Goal: Transaction & Acquisition: Purchase product/service

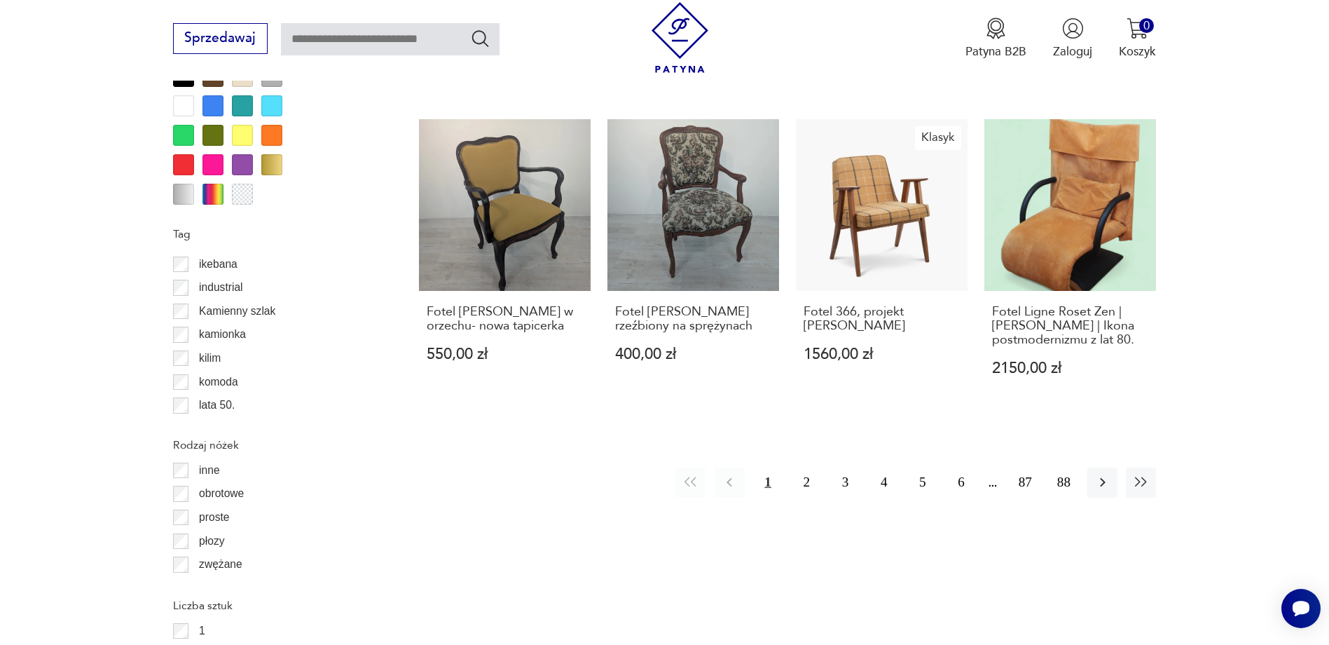
scroll to position [444, 0]
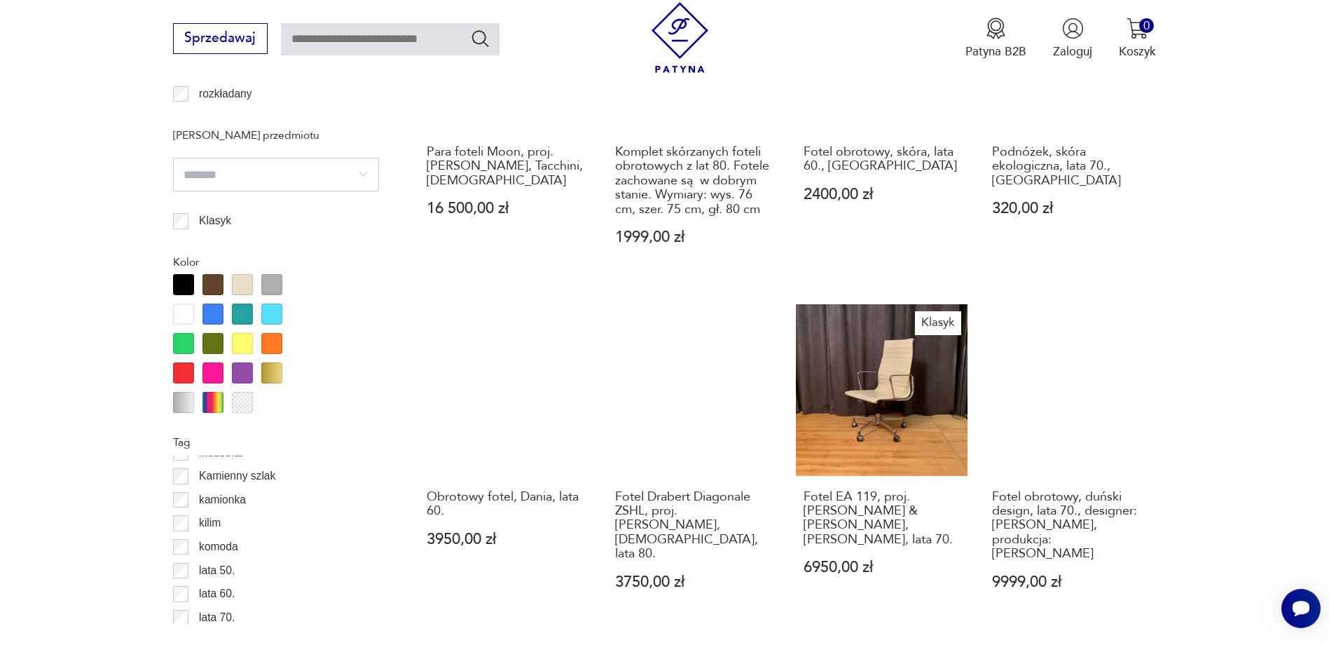
scroll to position [1518, 0]
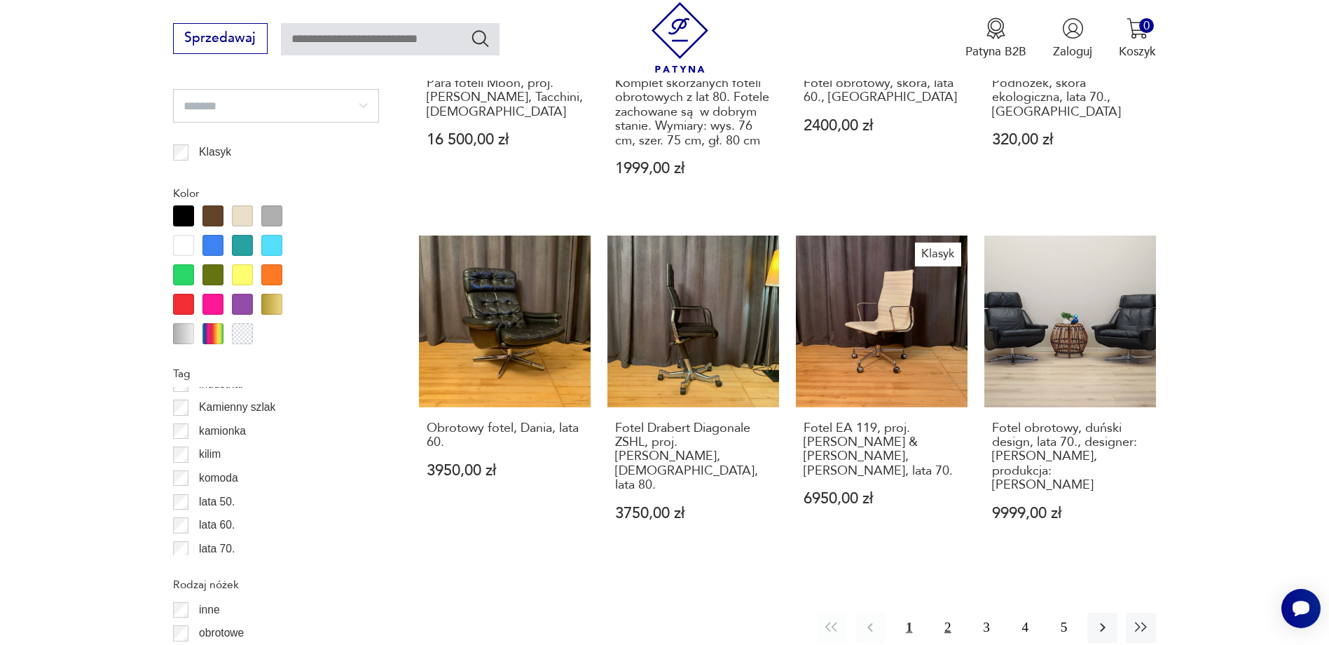
drag, startPoint x: 950, startPoint y: 600, endPoint x: 941, endPoint y: 601, distance: 8.4
click at [950, 612] on button "2" at bounding box center [948, 627] width 30 height 30
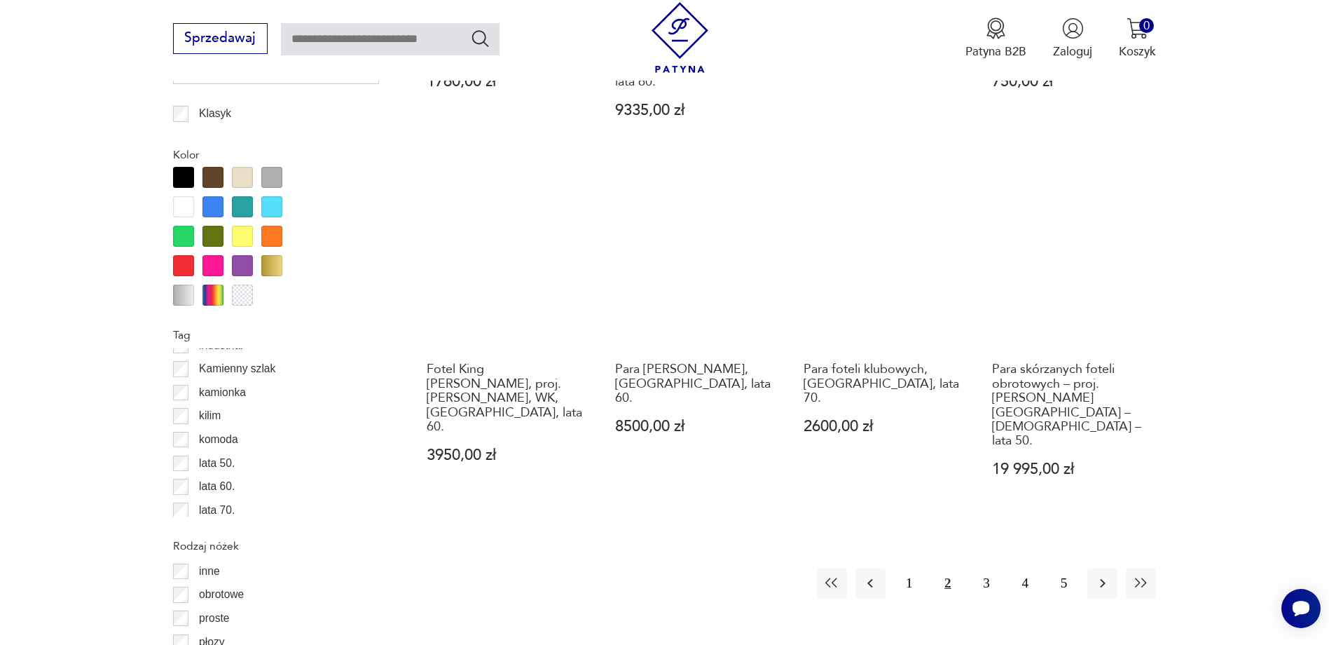
scroll to position [1448, 0]
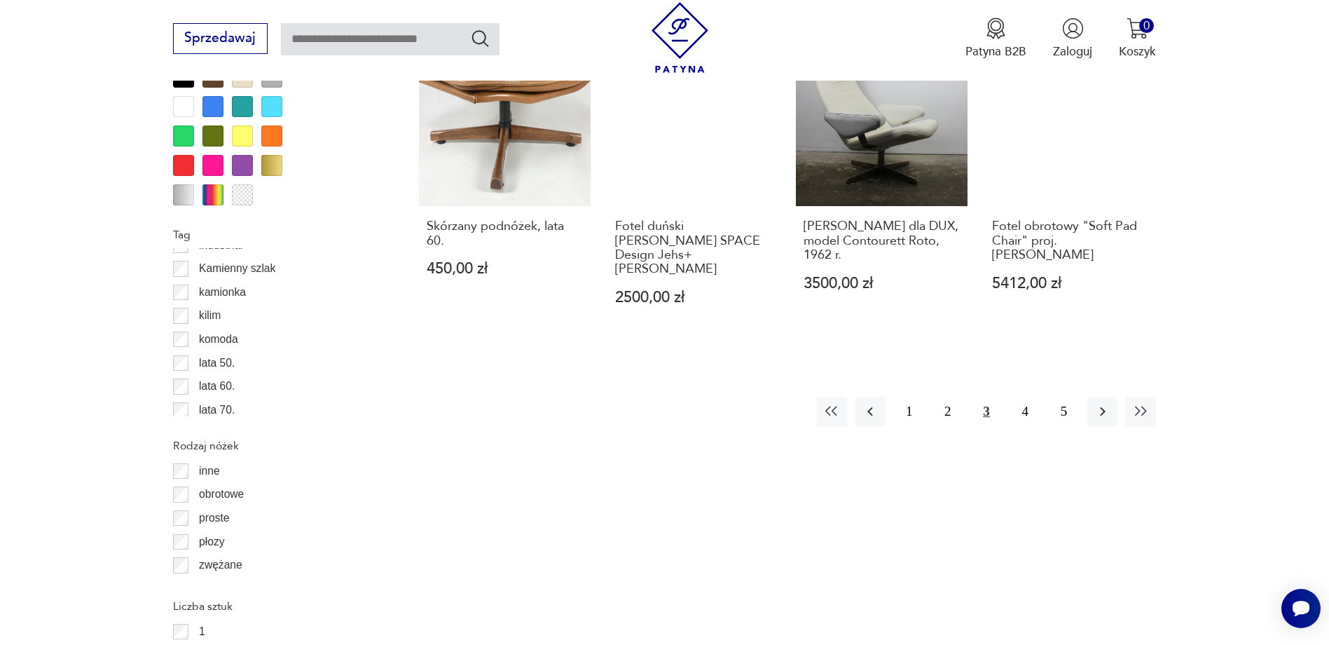
scroll to position [1658, 0]
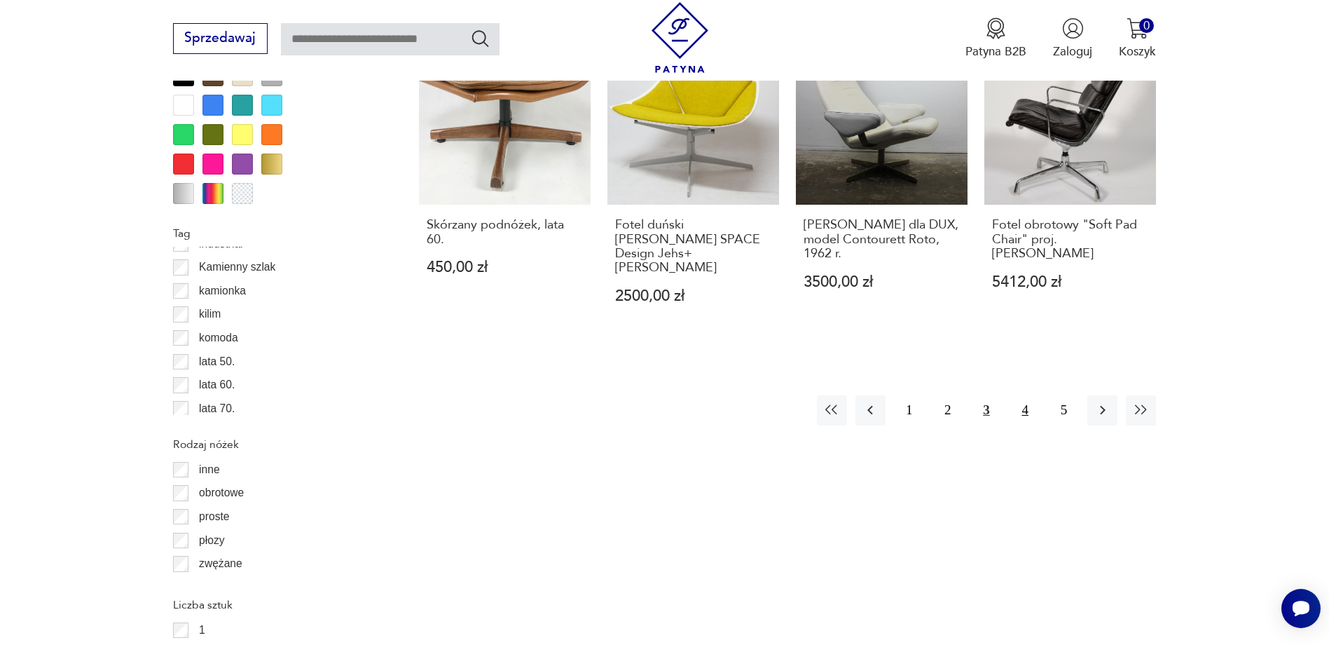
click at [1029, 395] on button "4" at bounding box center [1026, 410] width 30 height 30
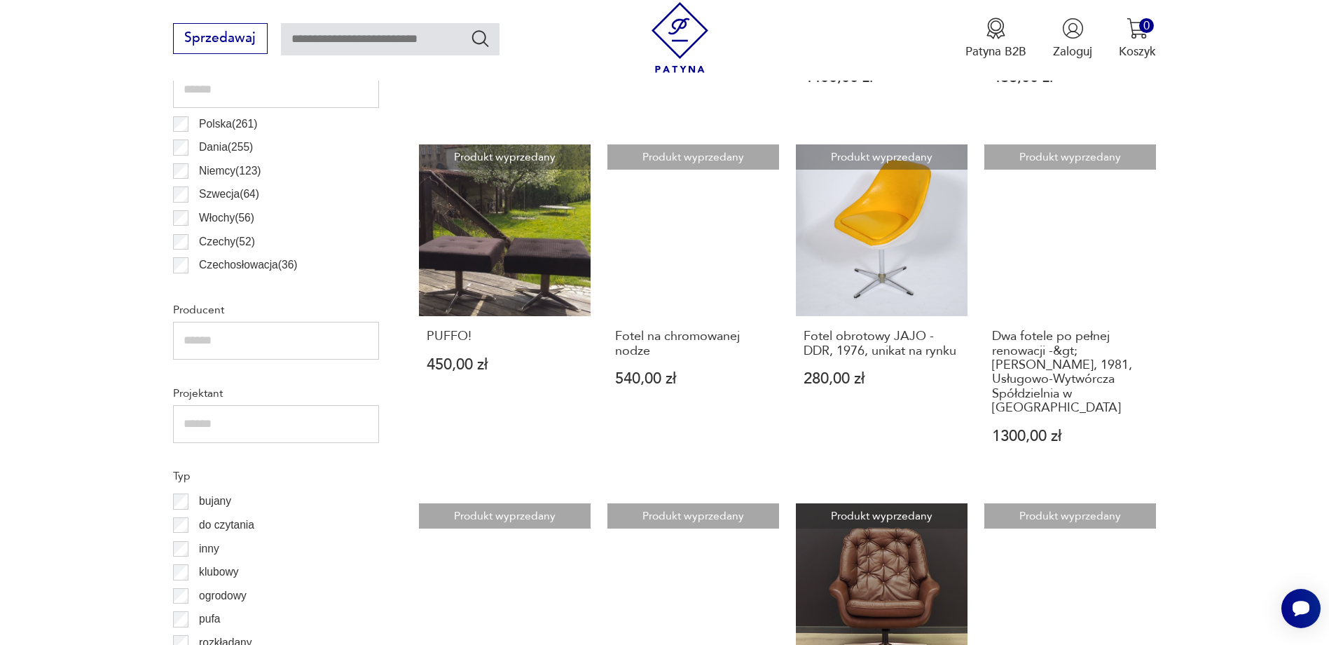
scroll to position [1167, 0]
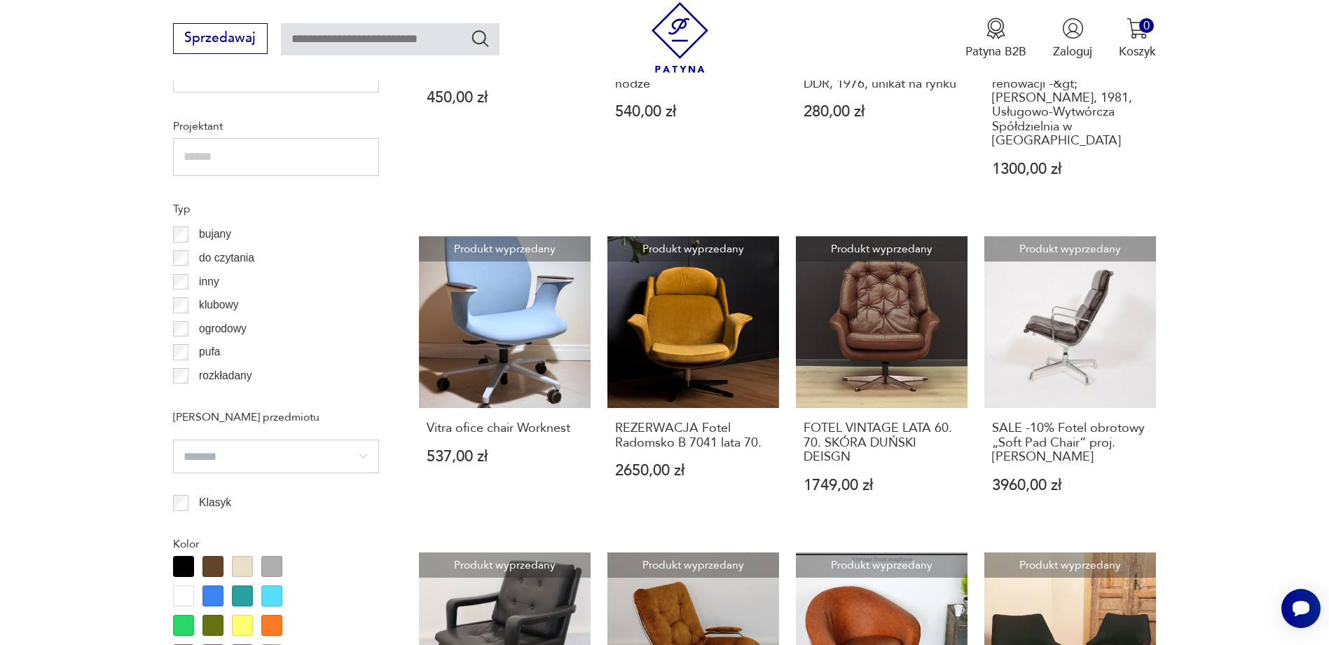
click at [410, 48] on input "text" at bounding box center [390, 39] width 219 height 32
type input "****"
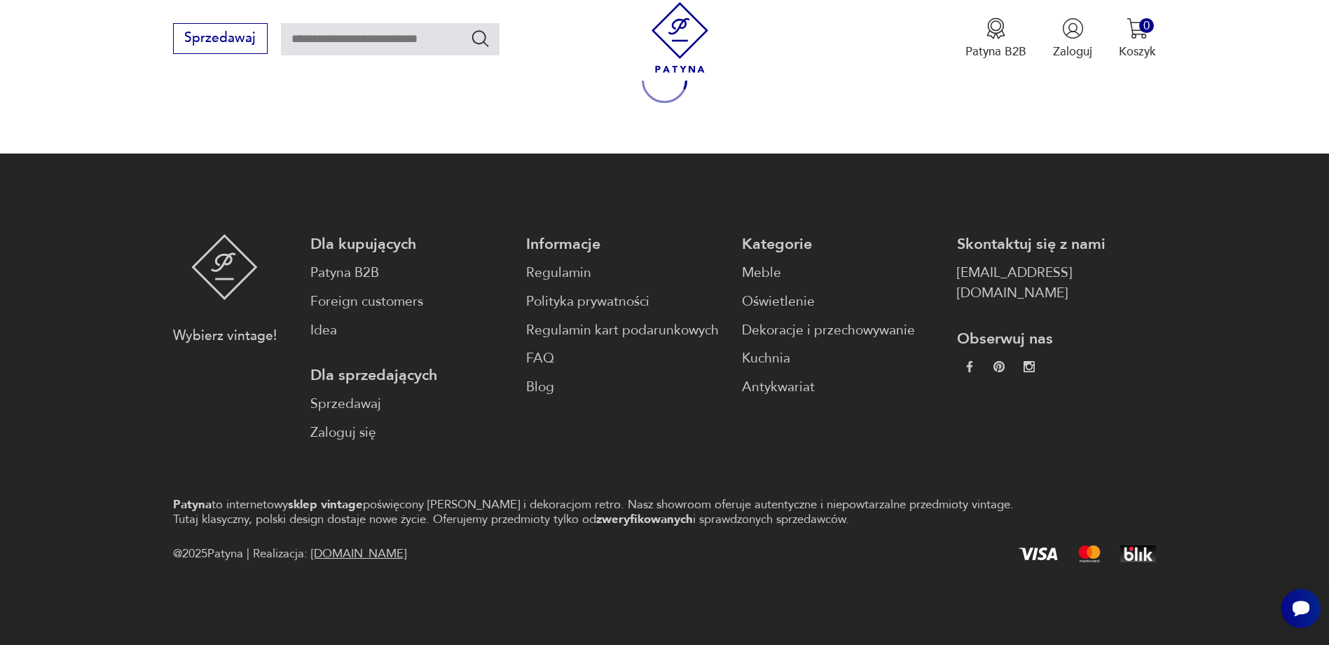
type input "****"
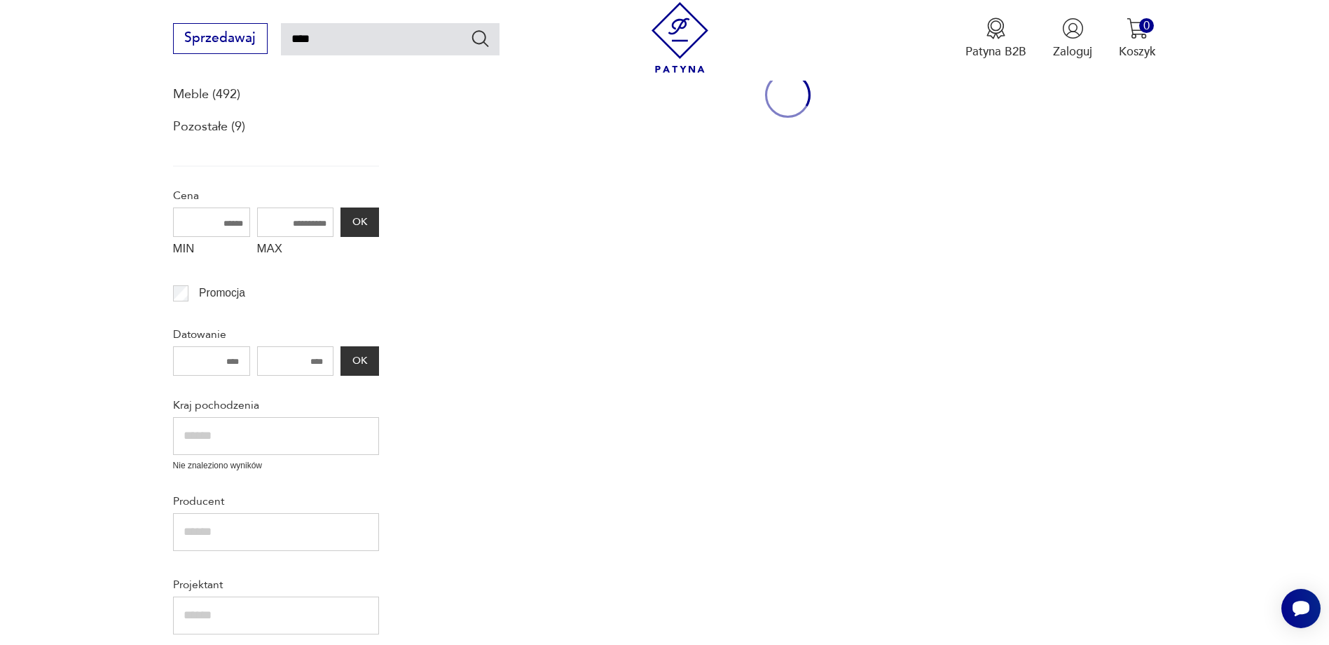
scroll to position [188, 0]
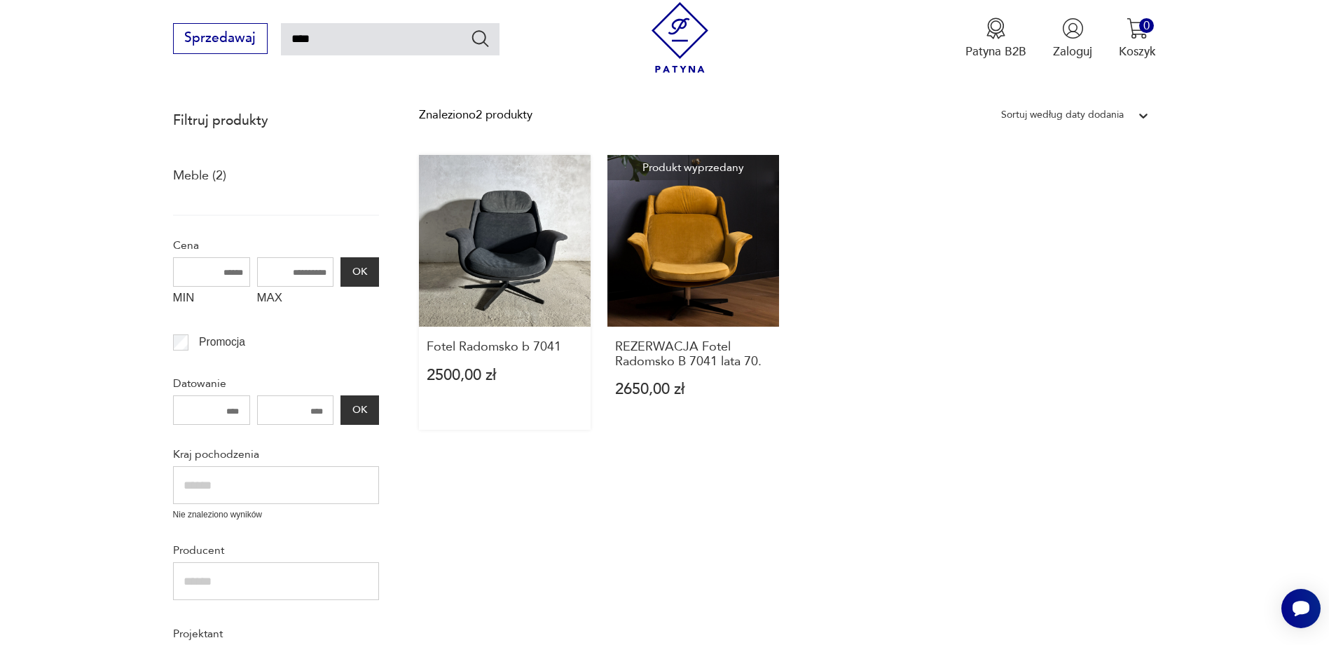
click at [512, 271] on link "Fotel Radomsko b 7041 2500,00 zł" at bounding box center [505, 292] width 172 height 275
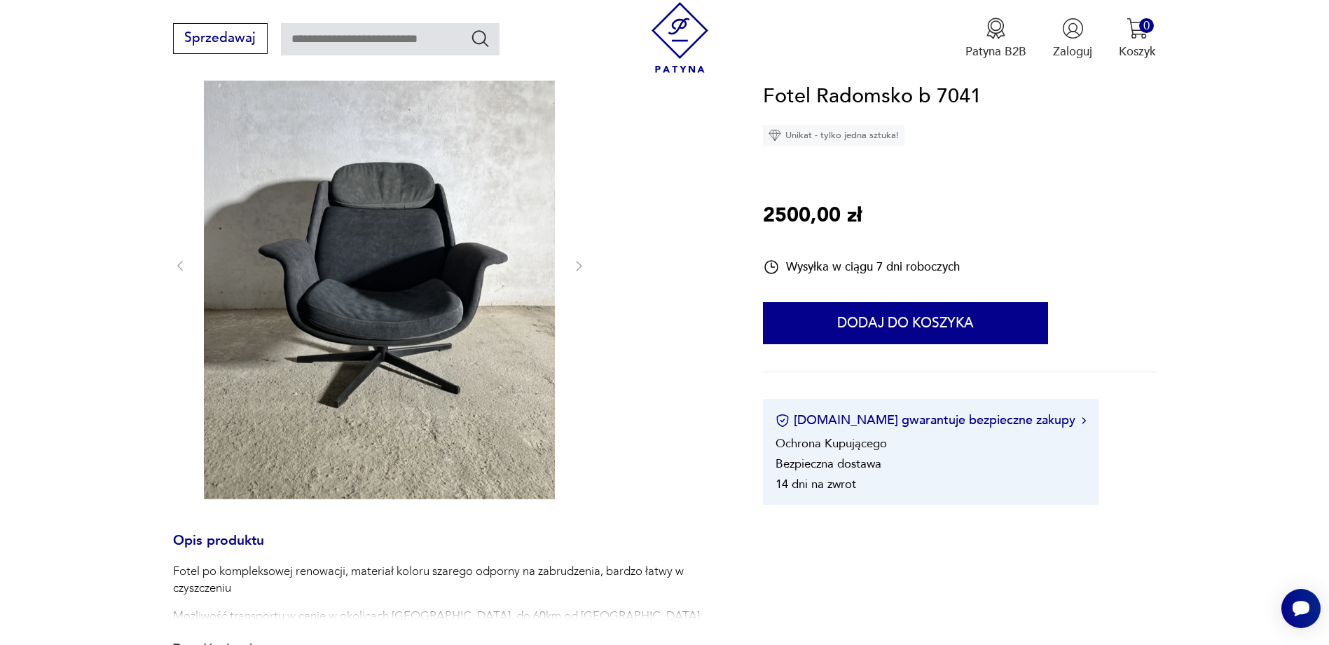
scroll to position [280, 0]
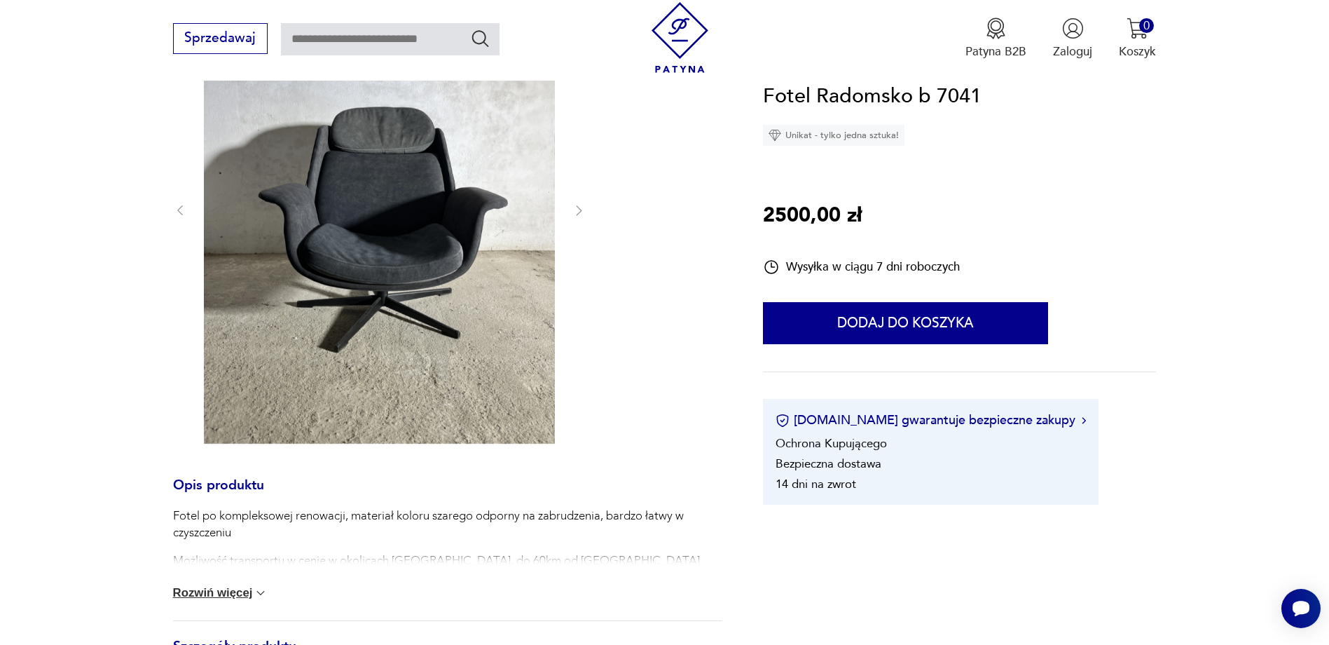
click at [249, 589] on button "Rozwiń więcej" at bounding box center [220, 593] width 95 height 14
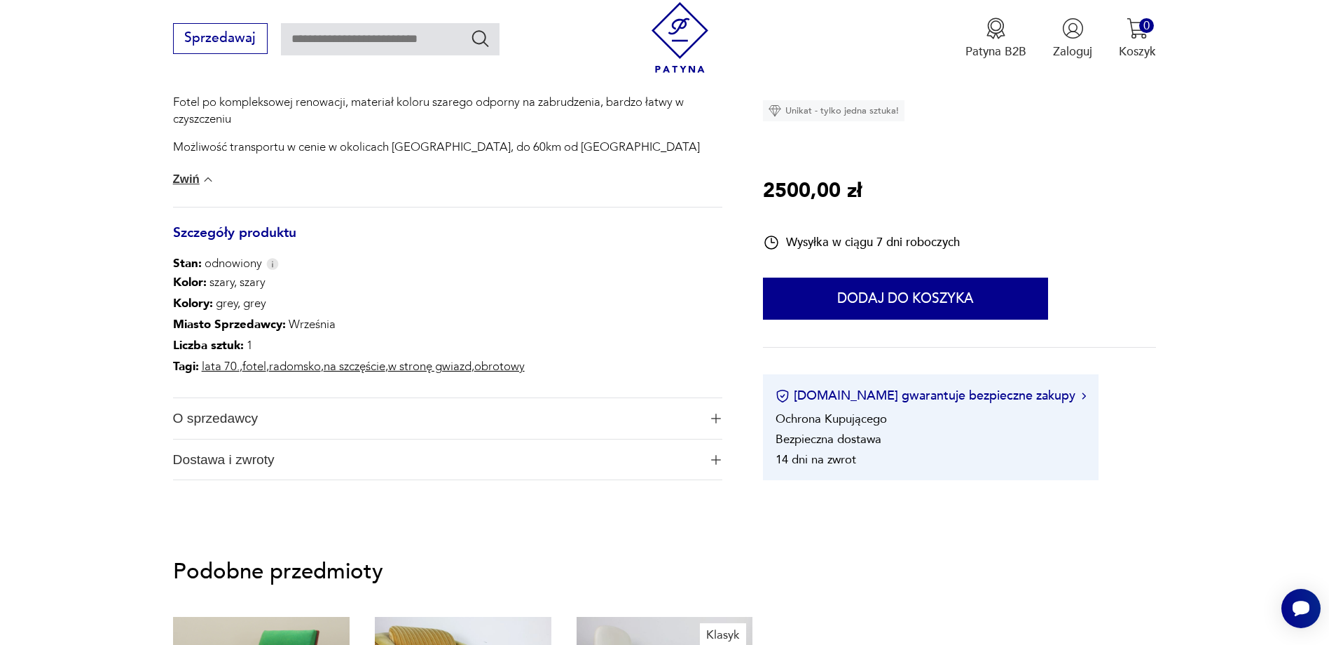
scroll to position [701, 0]
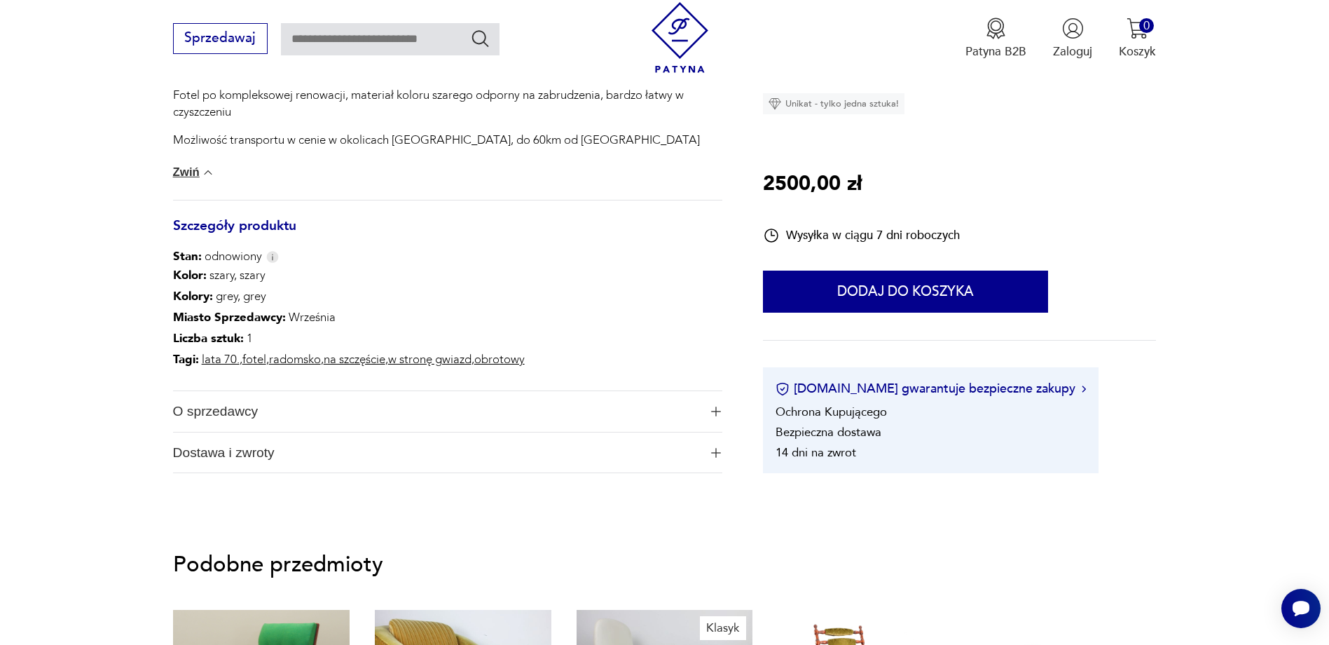
click at [717, 456] on img "button" at bounding box center [716, 453] width 10 height 10
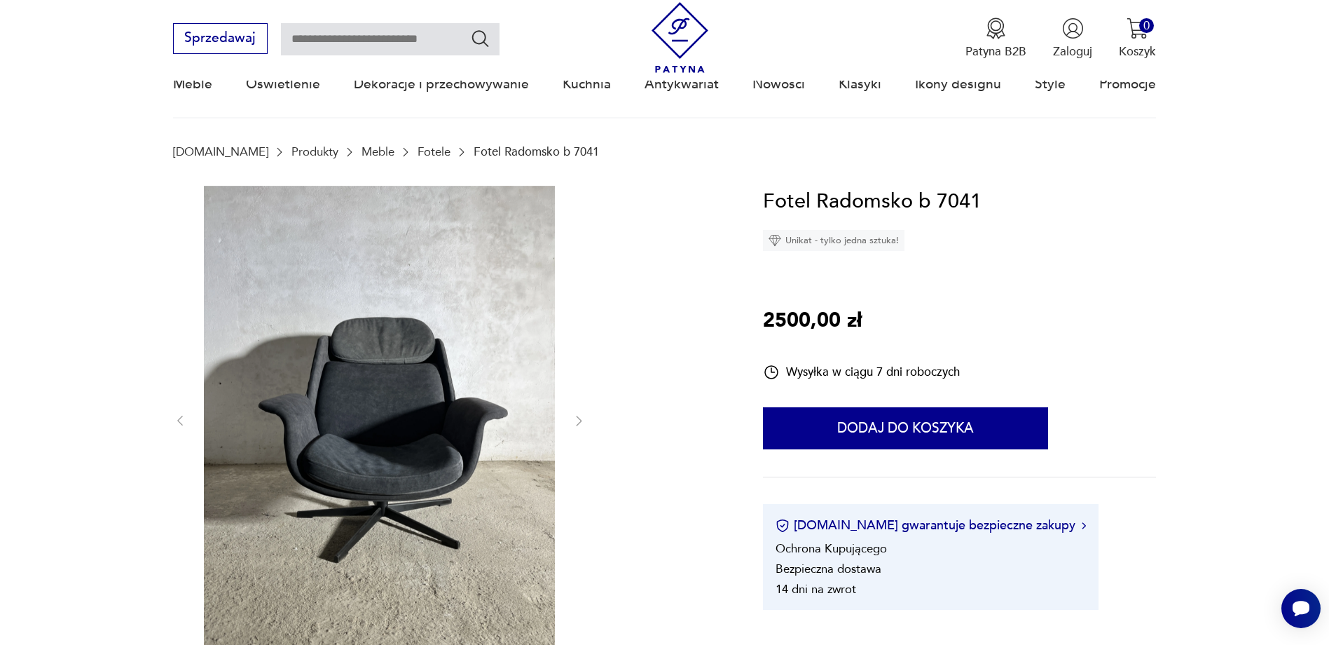
scroll to position [420, 0]
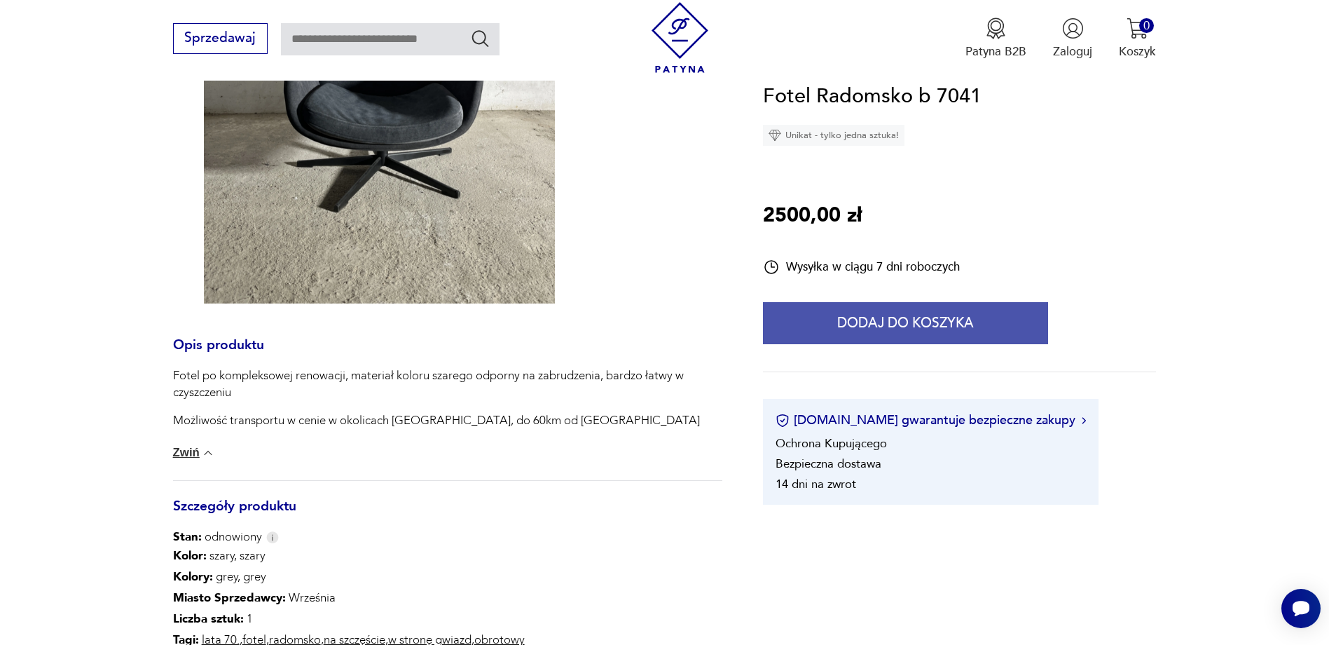
click at [962, 320] on button "Dodaj do koszyka" at bounding box center [905, 324] width 285 height 42
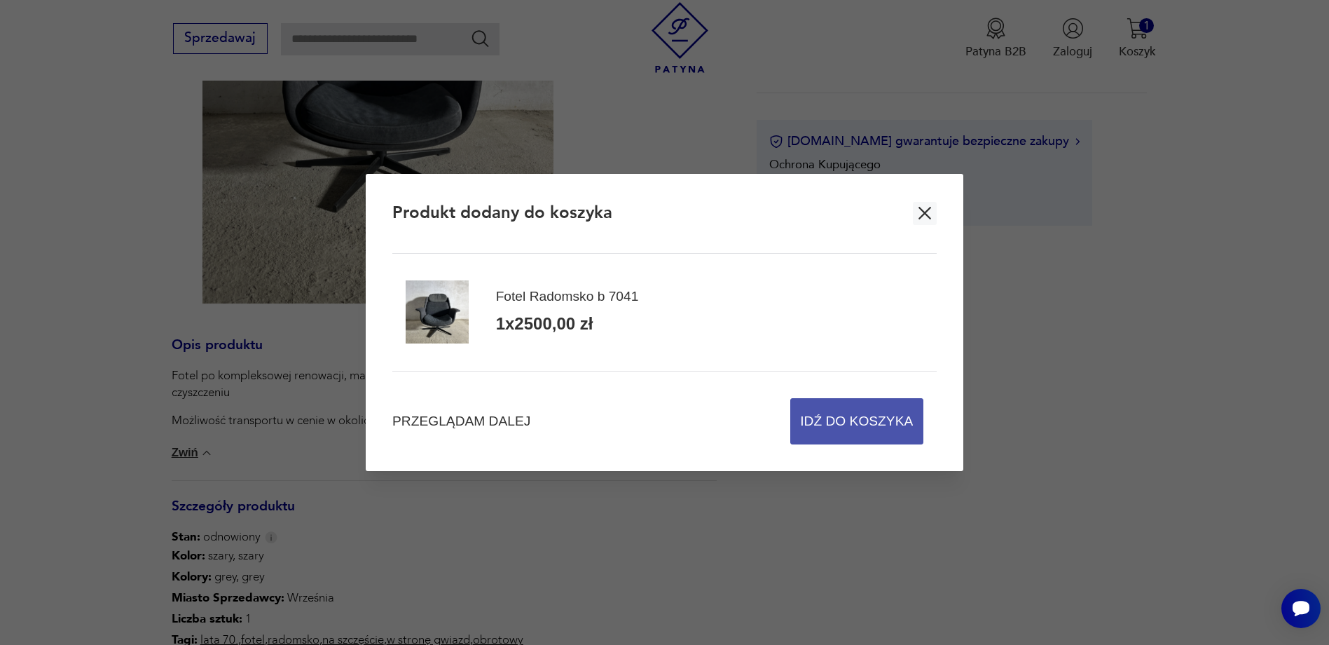
click at [858, 409] on span "Idź do koszyka" at bounding box center [856, 421] width 113 height 45
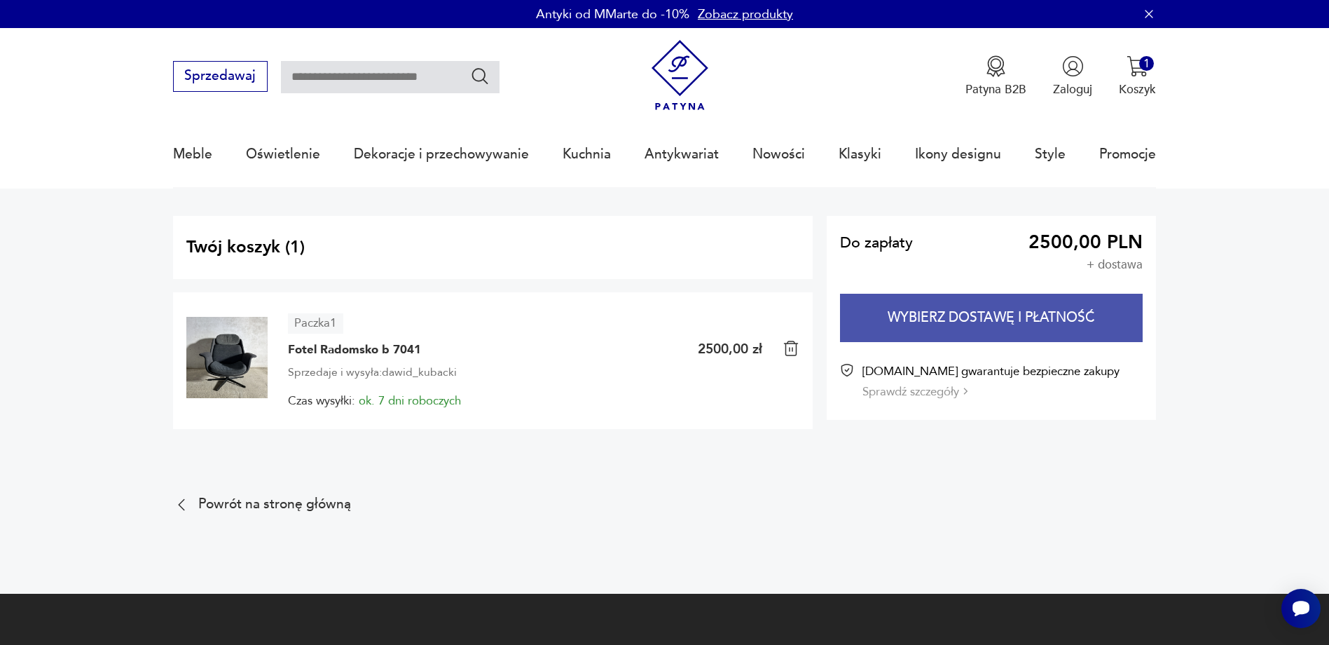
drag, startPoint x: 1029, startPoint y: 311, endPoint x: 1023, endPoint y: 324, distance: 14.4
click at [1027, 311] on button "Wybierz dostawę i płatność" at bounding box center [991, 318] width 303 height 48
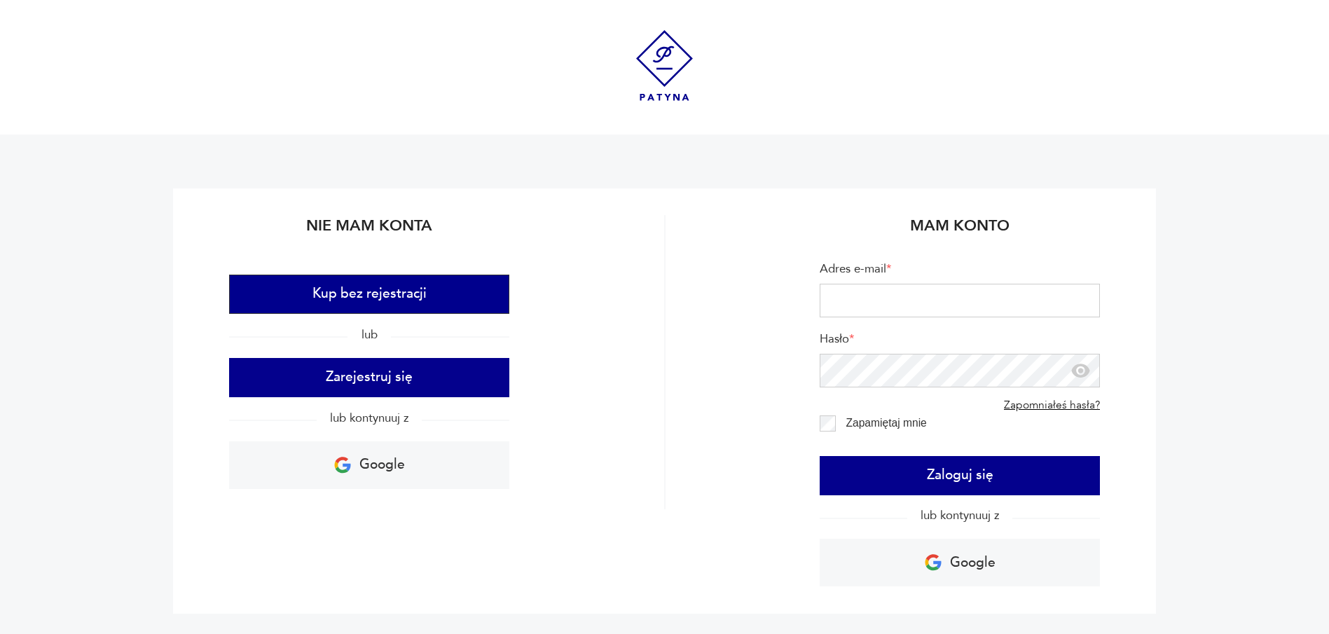
click at [356, 302] on button "Kup bez rejestracji" at bounding box center [369, 294] width 280 height 39
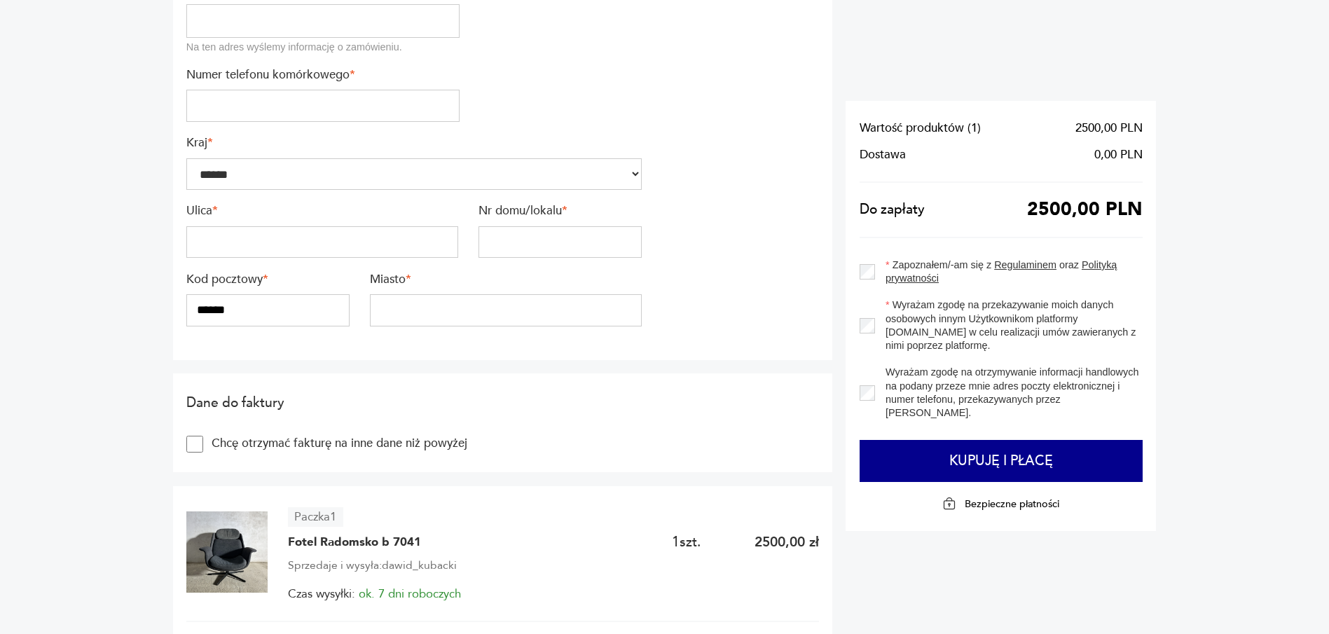
scroll to position [70, 0]
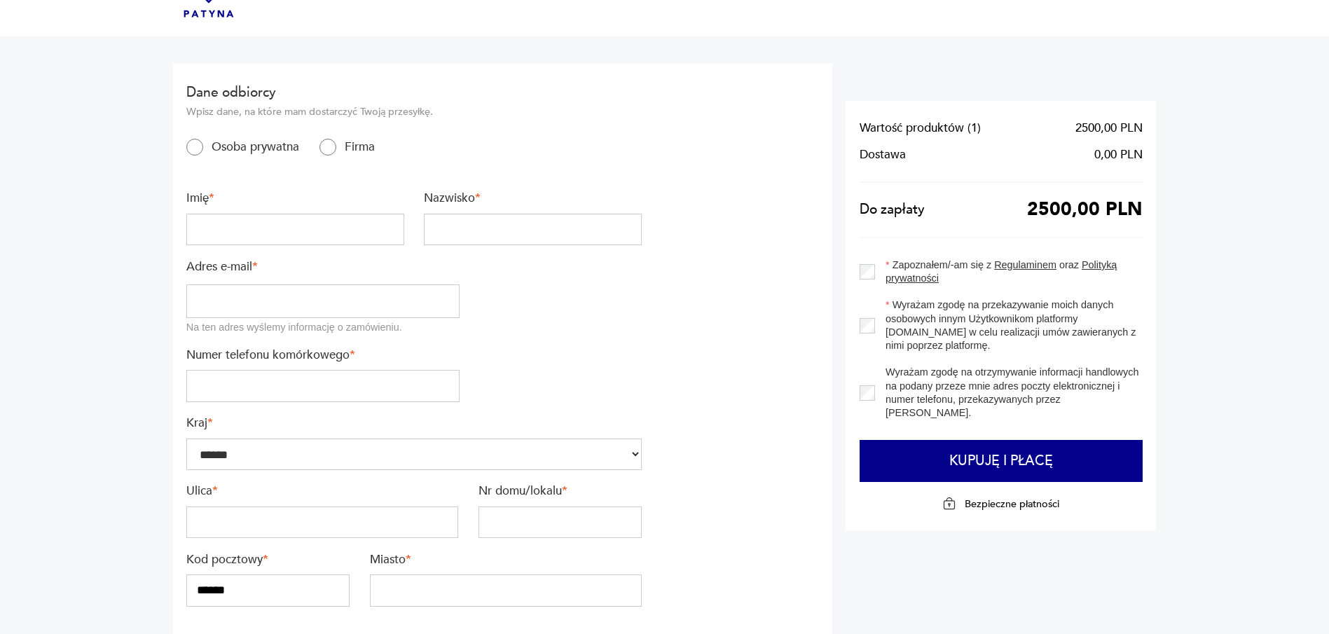
drag, startPoint x: 261, startPoint y: 232, endPoint x: 274, endPoint y: 236, distance: 14.0
click at [260, 232] on input "text" at bounding box center [295, 230] width 218 height 32
type input "********"
type input "**********"
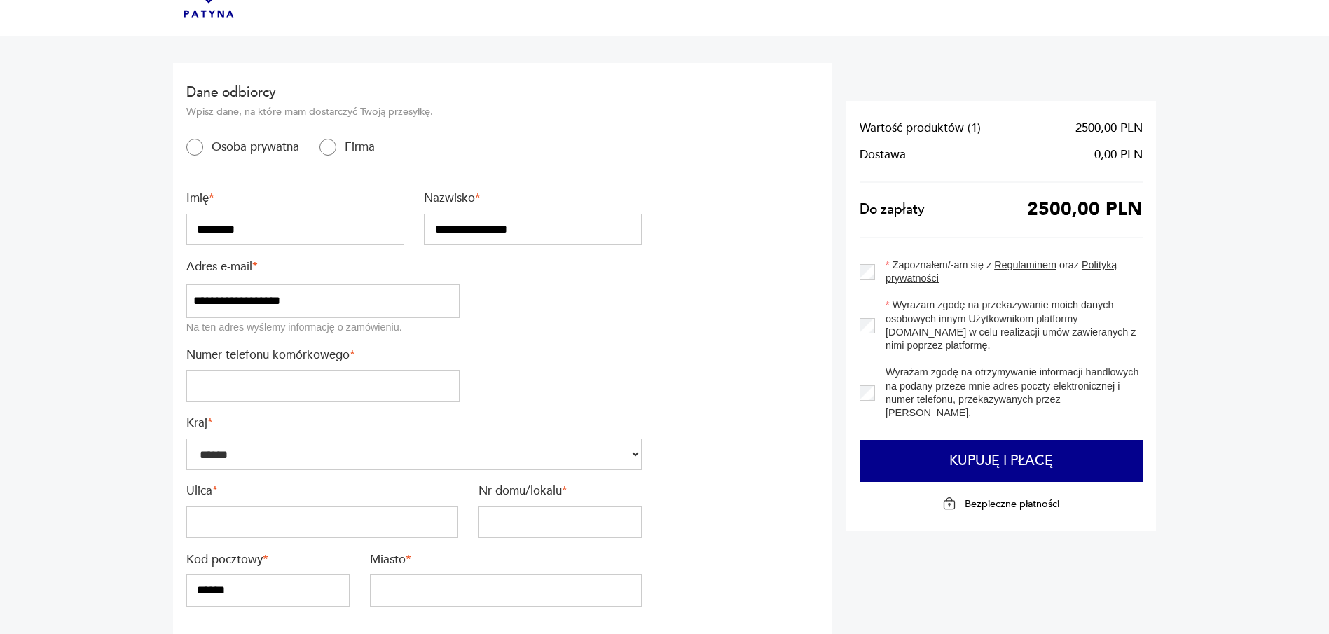
type input "**********"
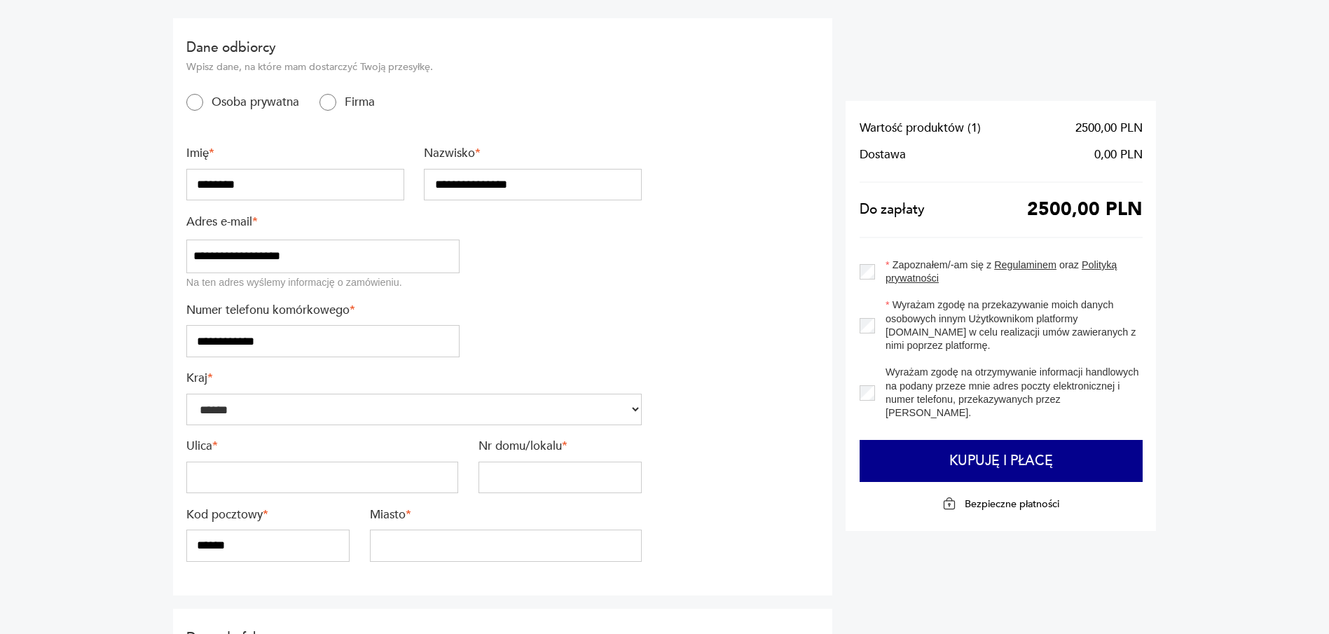
scroll to position [140, 0]
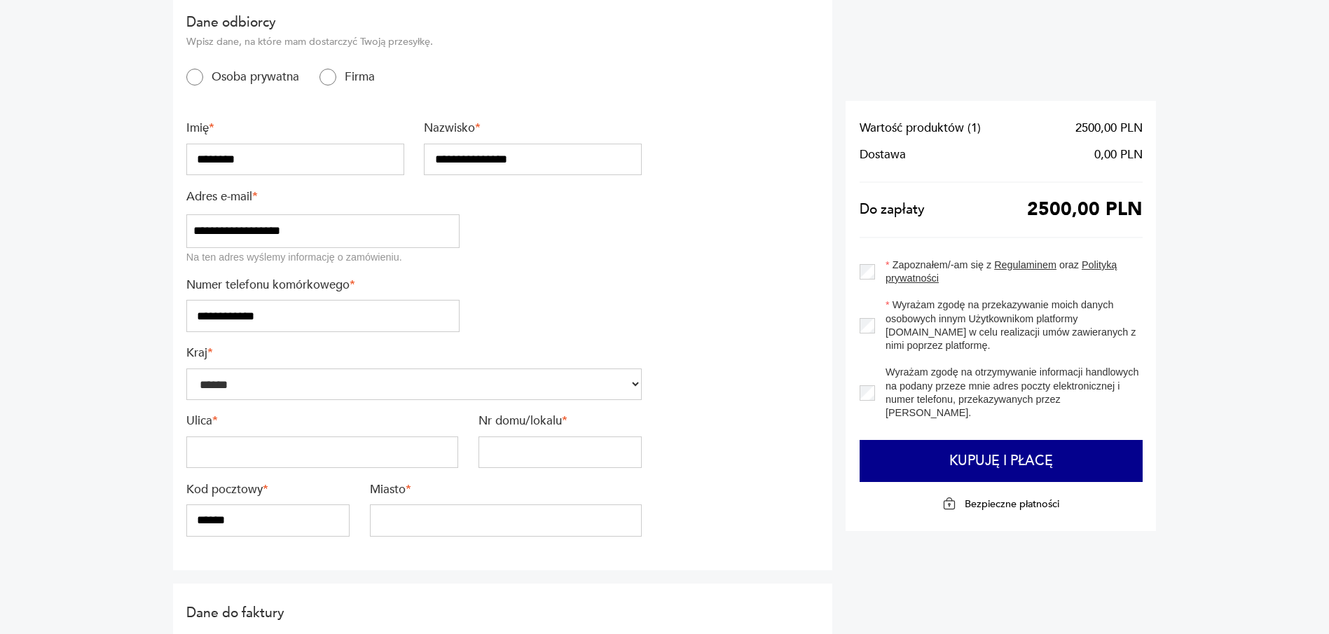
click at [320, 442] on input "text" at bounding box center [322, 453] width 272 height 32
type input "**********"
type input "**"
type input "******"
click at [196, 522] on input "******" at bounding box center [267, 521] width 163 height 32
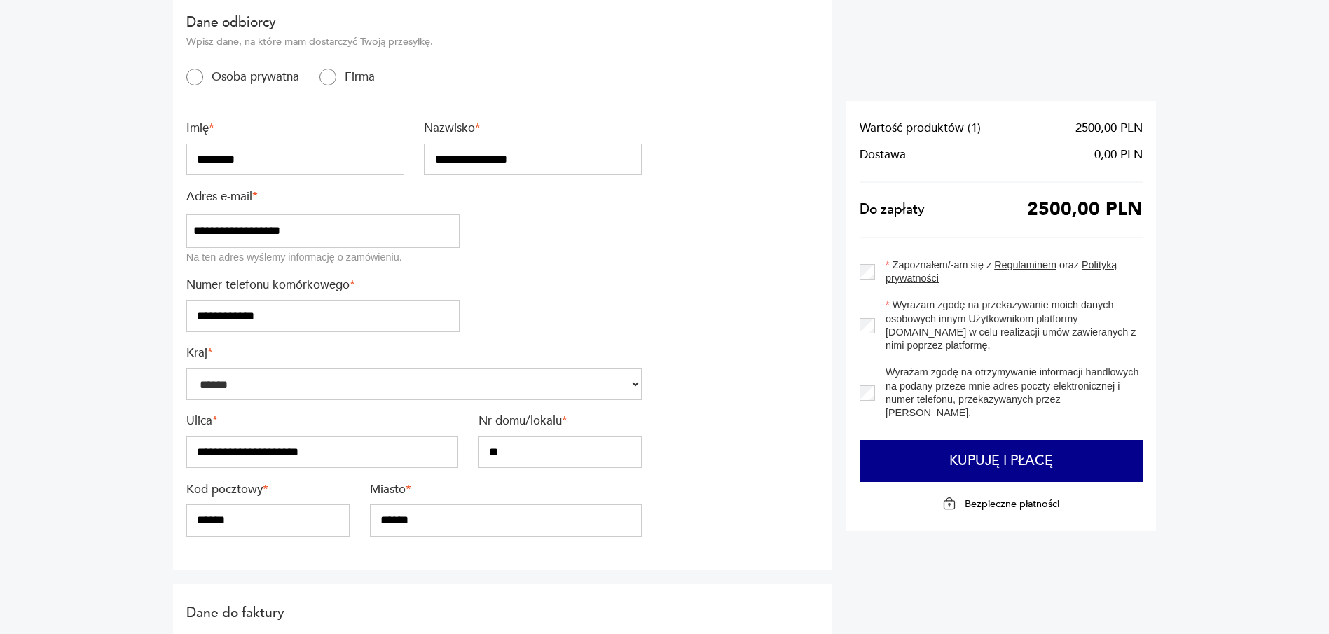
type input "******"
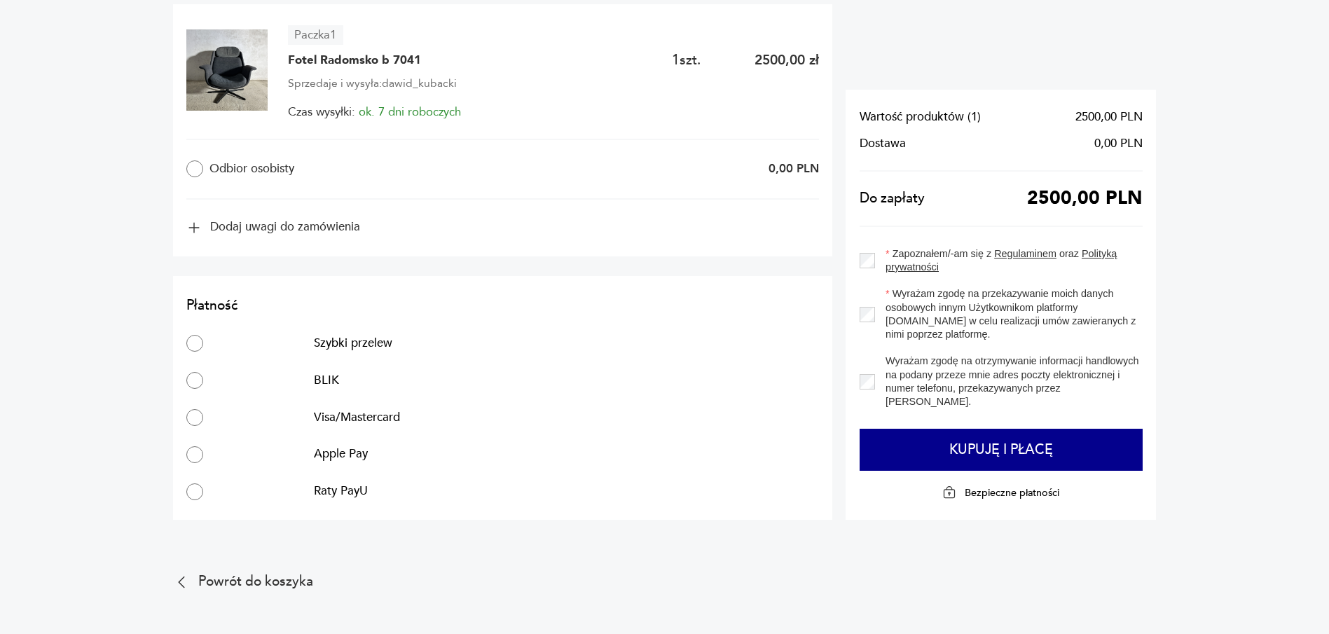
scroll to position [710, 0]
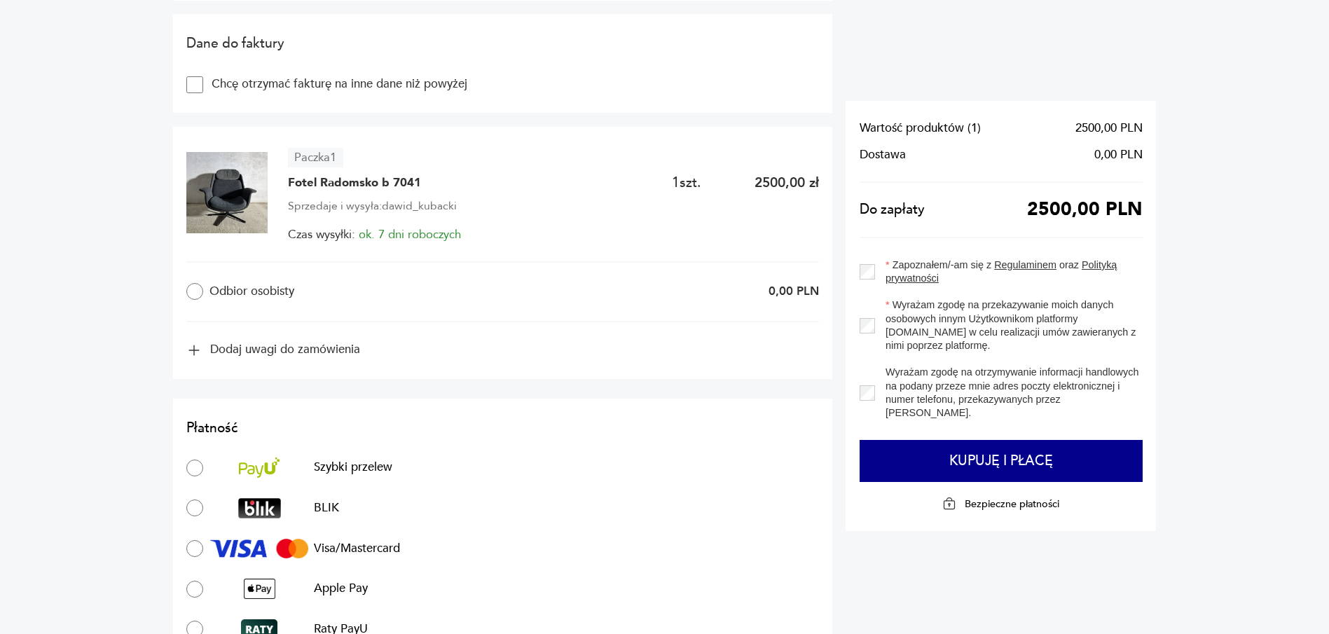
click at [306, 299] on label "Odbior osobisty" at bounding box center [320, 291] width 269 height 17
click at [224, 347] on button "Dodaj uwagi do zamówienia" at bounding box center [273, 350] width 174 height 15
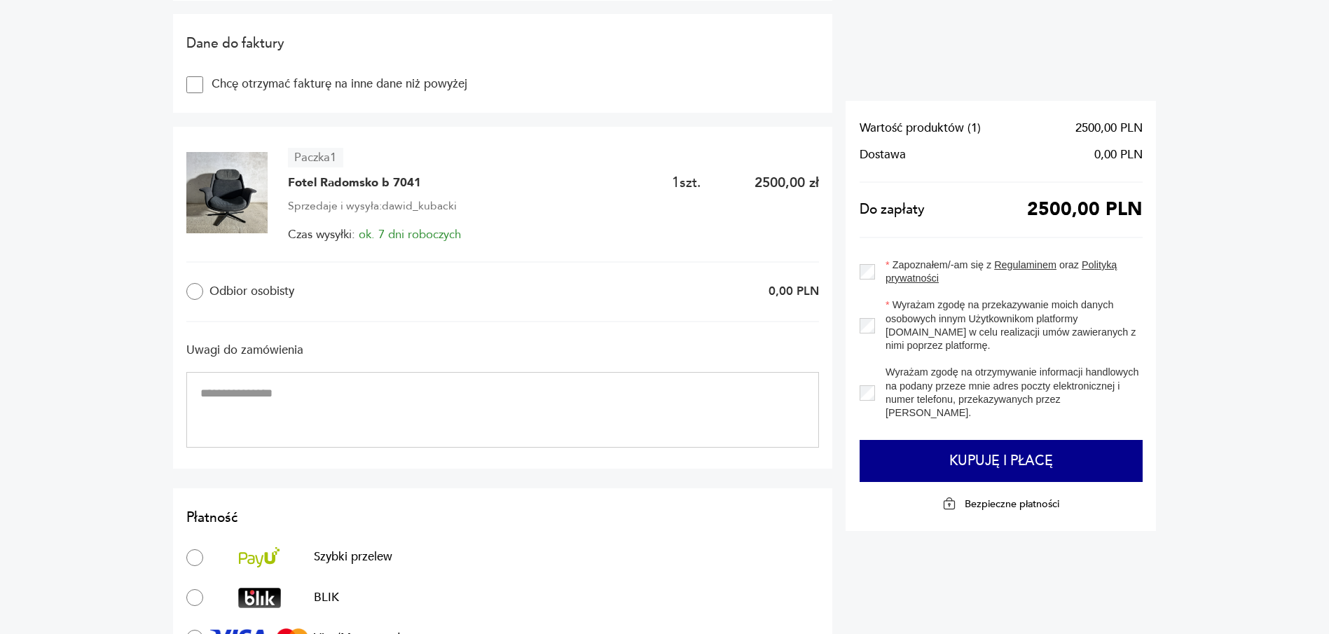
click at [287, 278] on div "Odbior osobisty 0,00 PLN" at bounding box center [502, 291] width 633 height 61
click at [209, 290] on label "Odbior osobisty" at bounding box center [320, 291] width 269 height 17
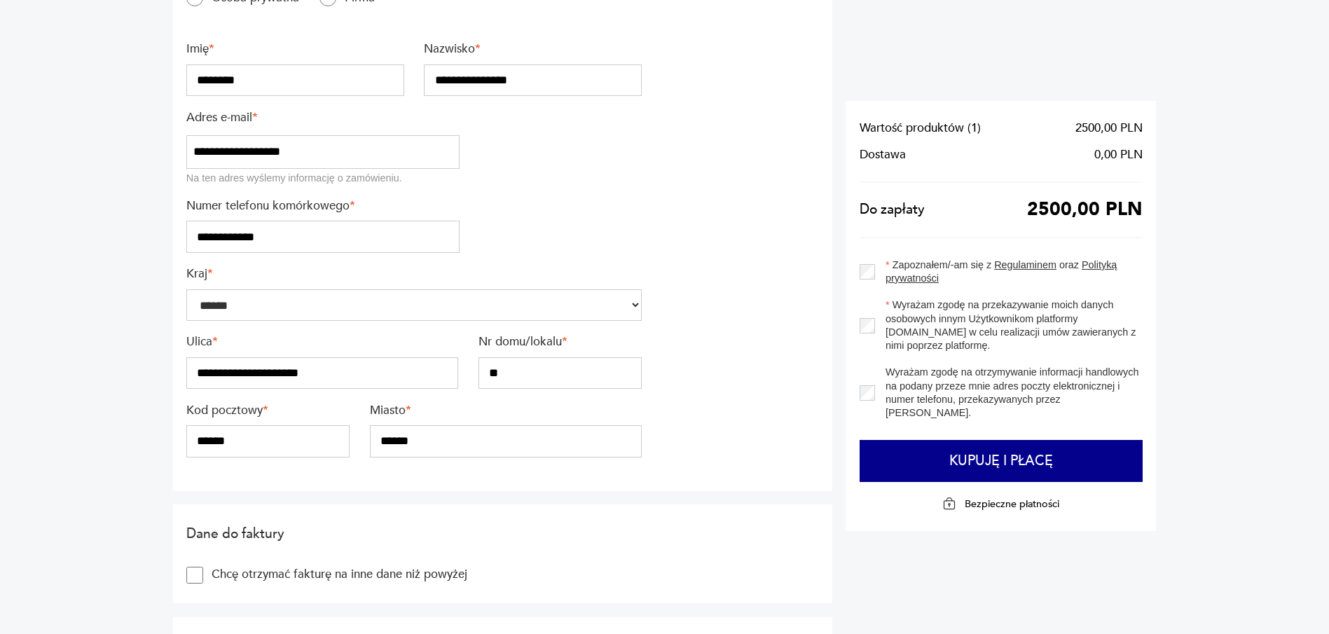
scroll to position [9, 0]
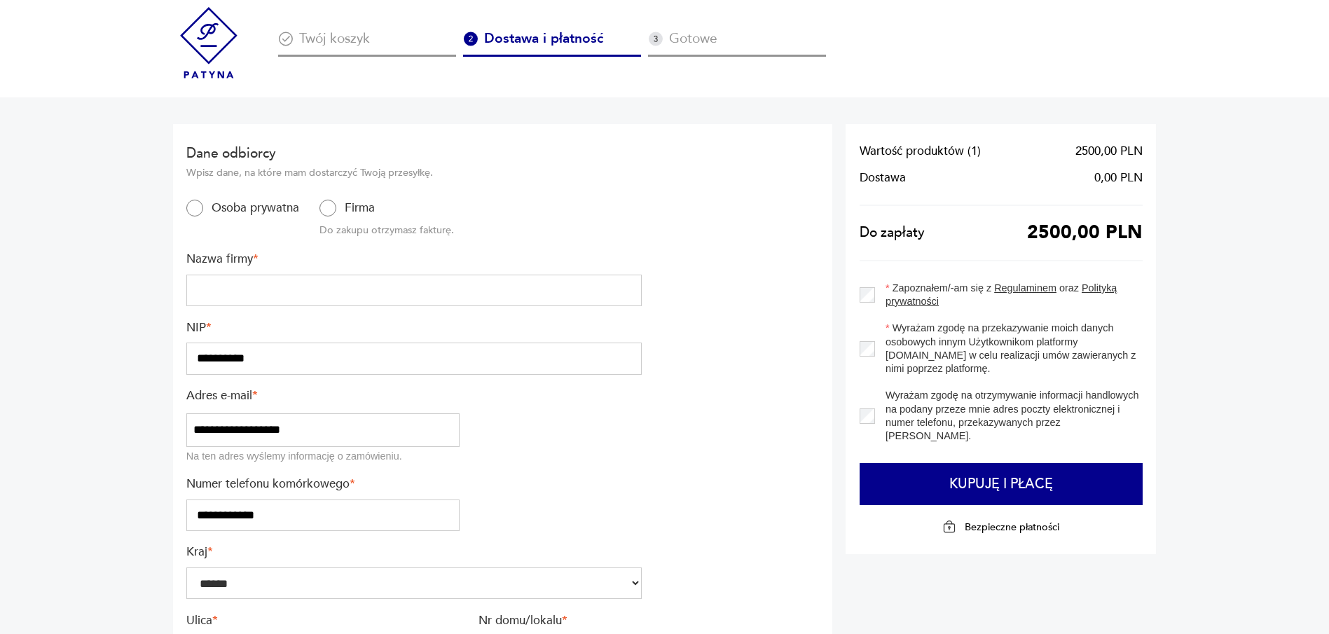
click at [203, 211] on label "Osoba prywatna" at bounding box center [251, 208] width 96 height 16
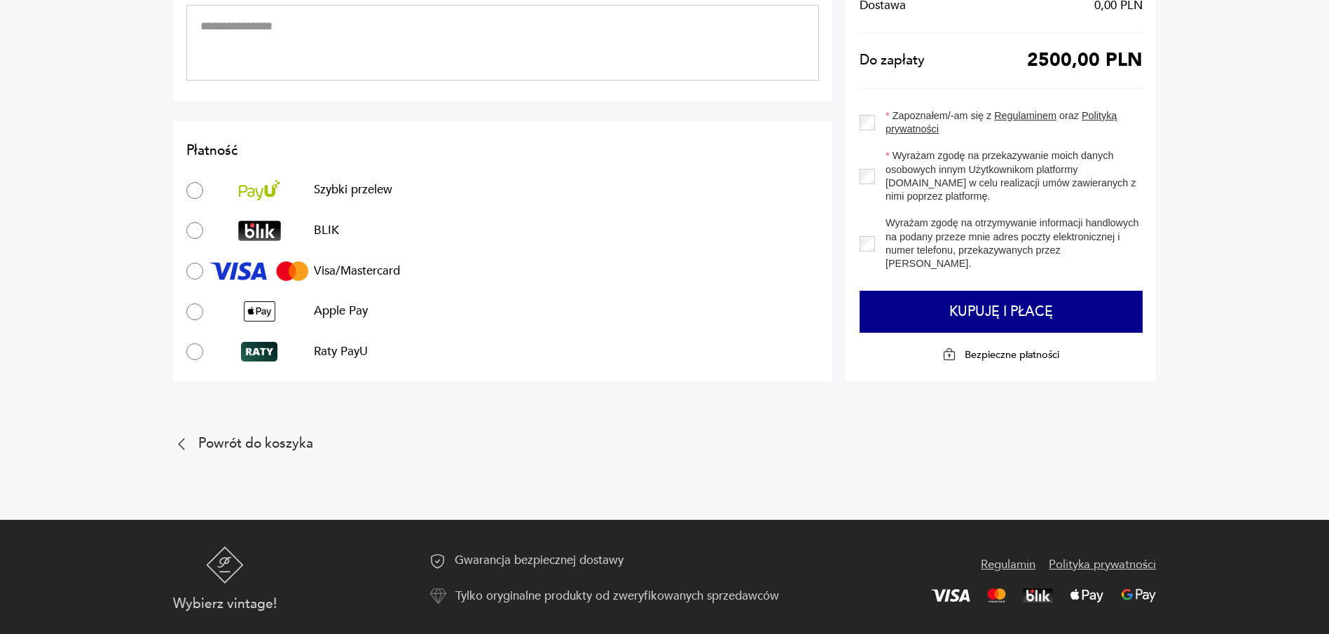
scroll to position [1080, 0]
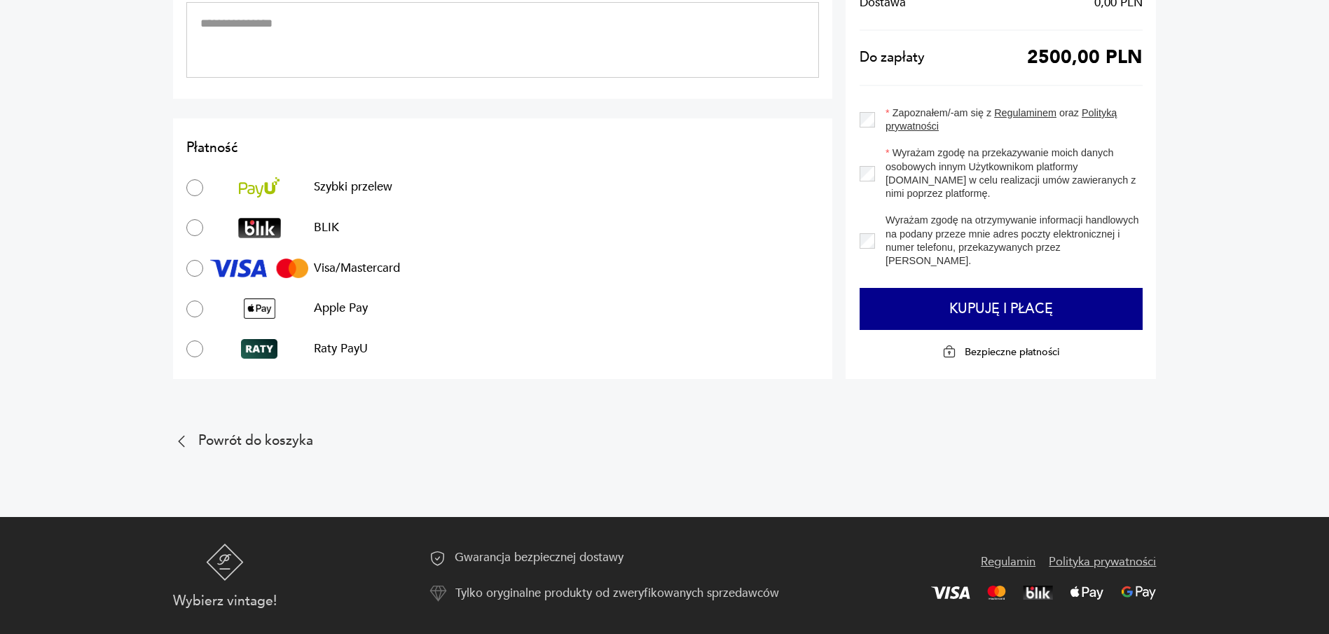
click at [443, 556] on img at bounding box center [438, 558] width 17 height 17
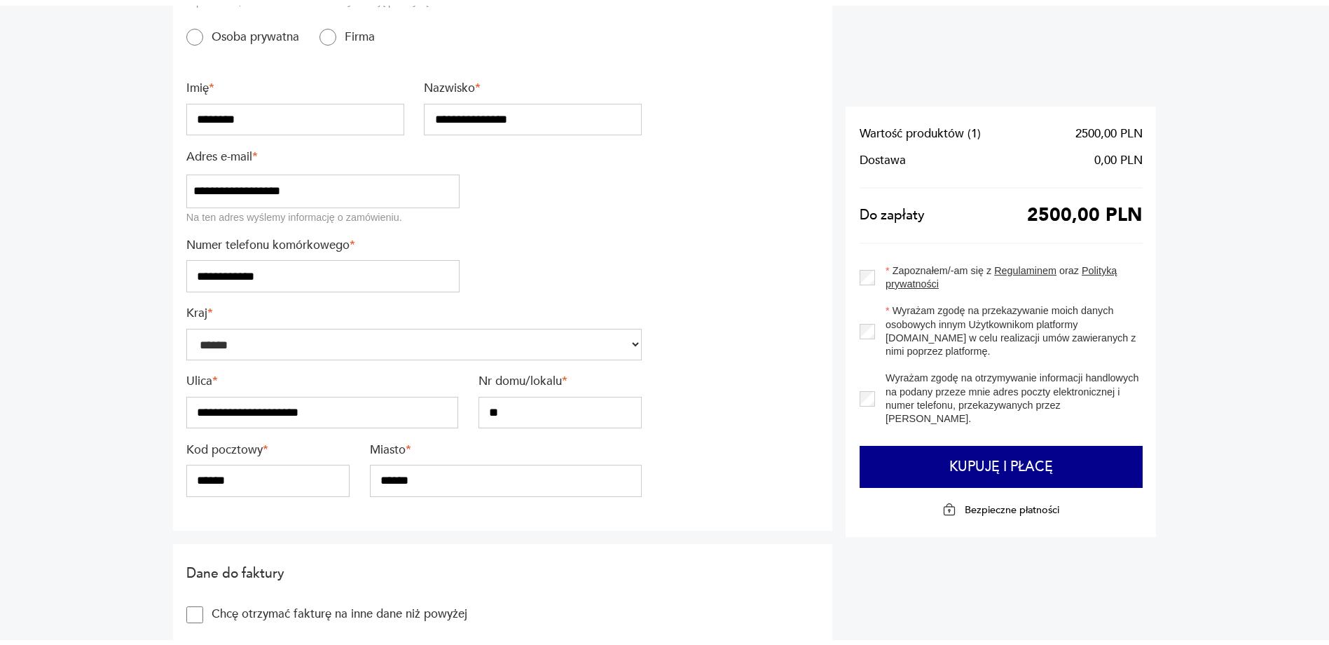
scroll to position [0, 0]
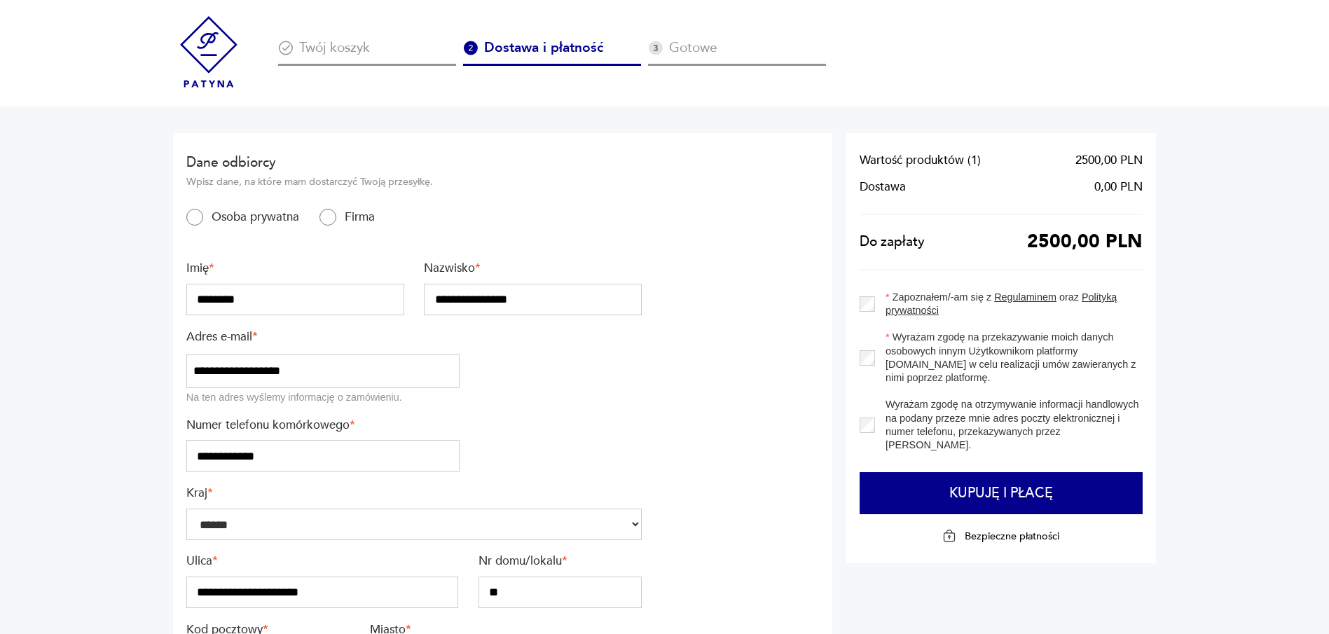
click at [216, 51] on img at bounding box center [208, 51] width 71 height 71
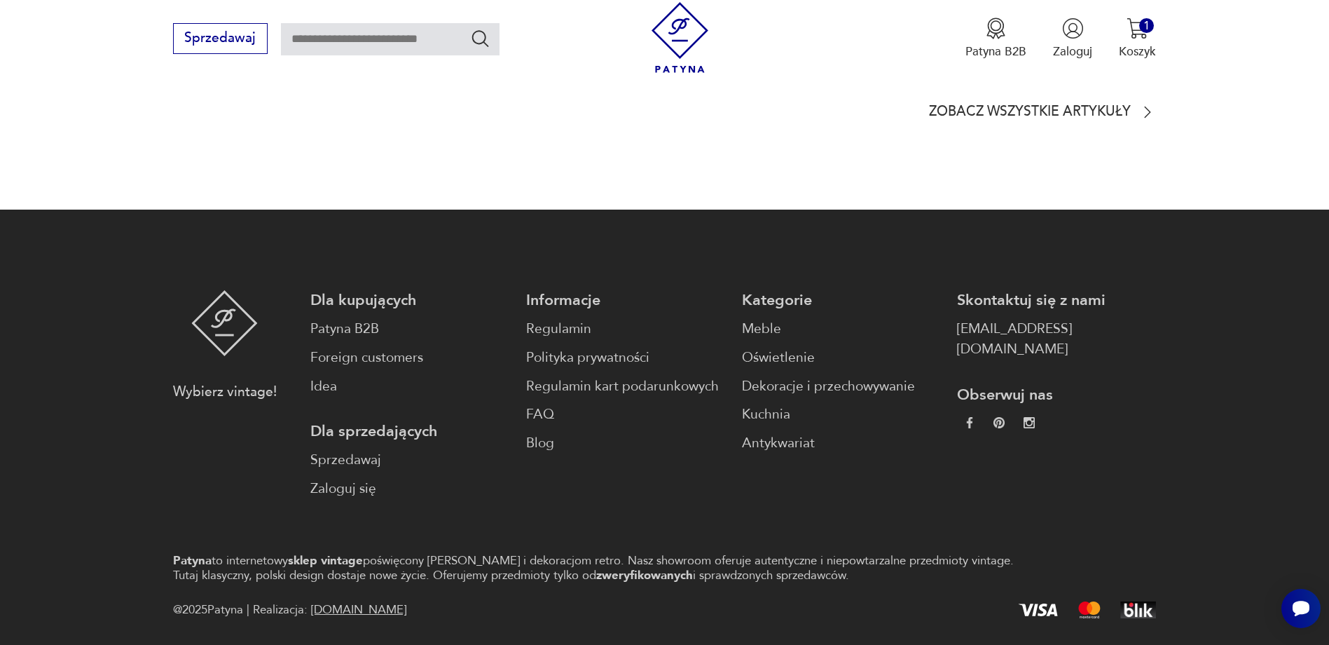
scroll to position [3985, 0]
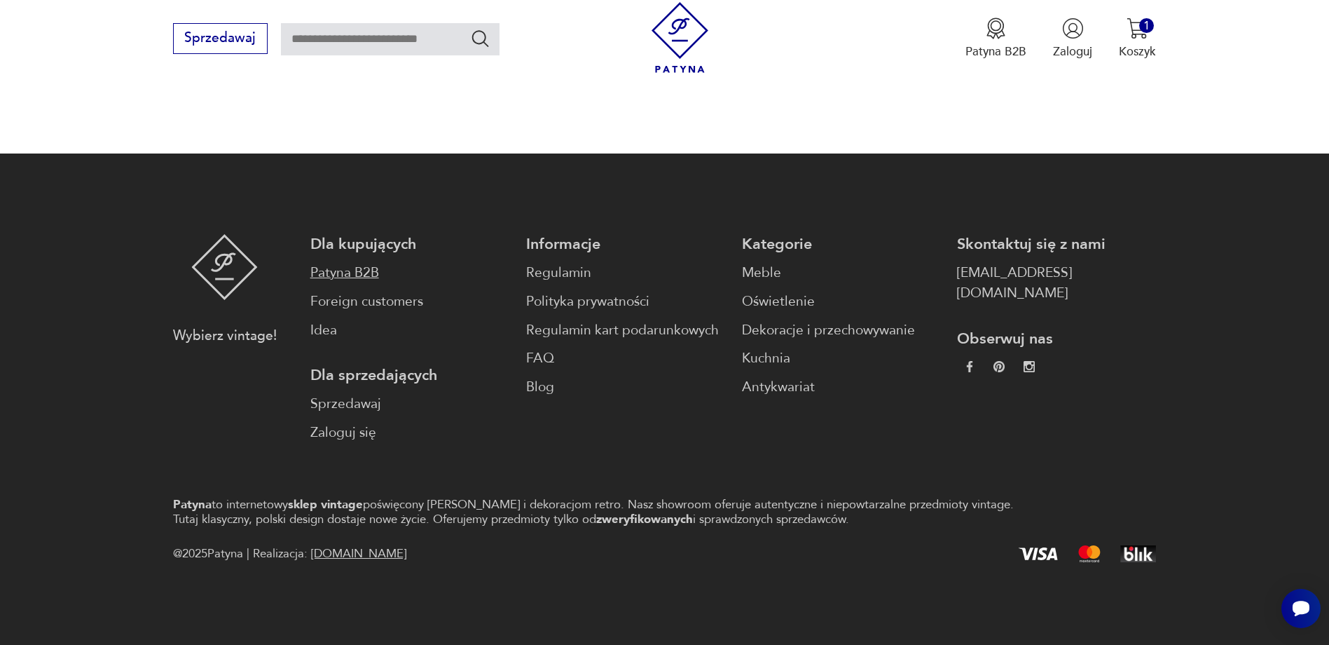
click at [362, 273] on link "Patyna B2B" at bounding box center [409, 273] width 199 height 20
click at [343, 425] on link "Zaloguj się" at bounding box center [409, 433] width 199 height 20
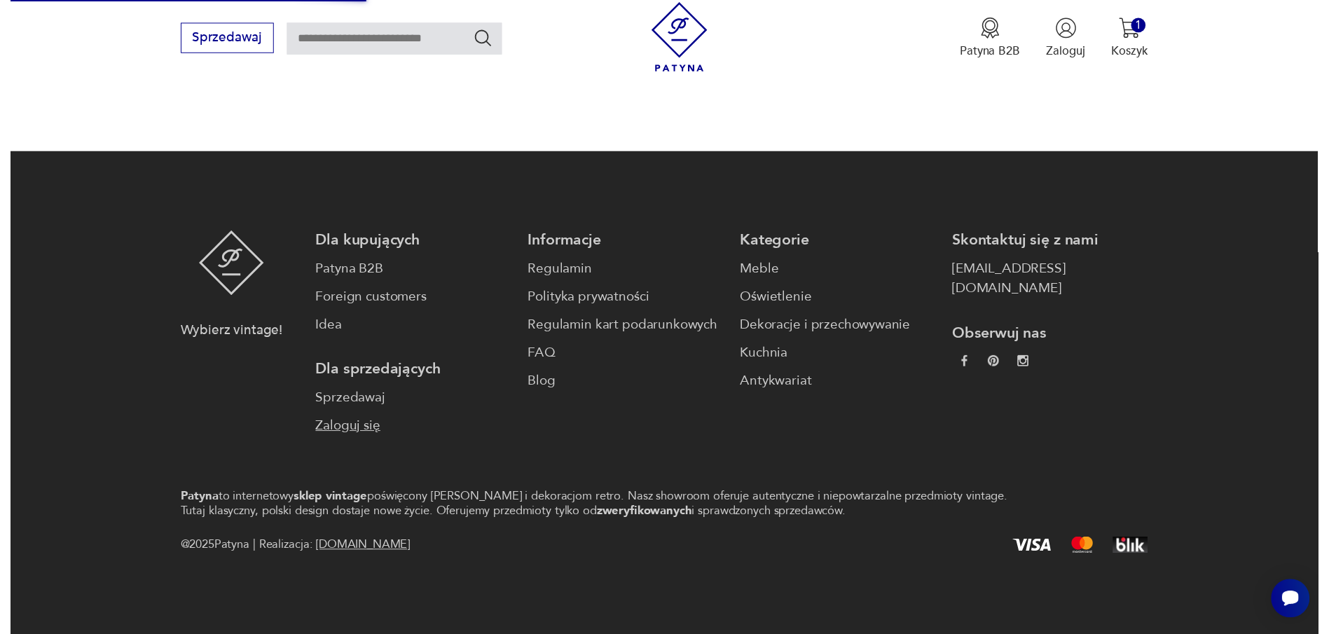
scroll to position [0, 0]
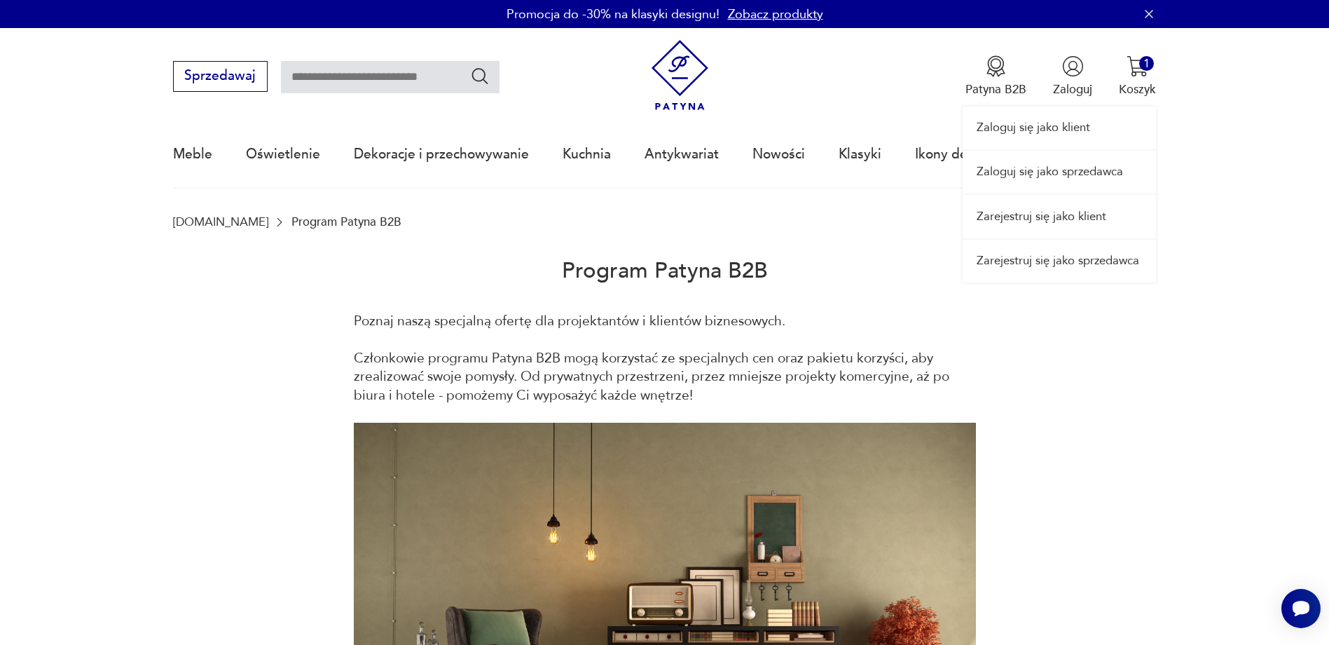
click at [1063, 218] on link "Zarejestruj się jako klient" at bounding box center [1059, 216] width 193 height 43
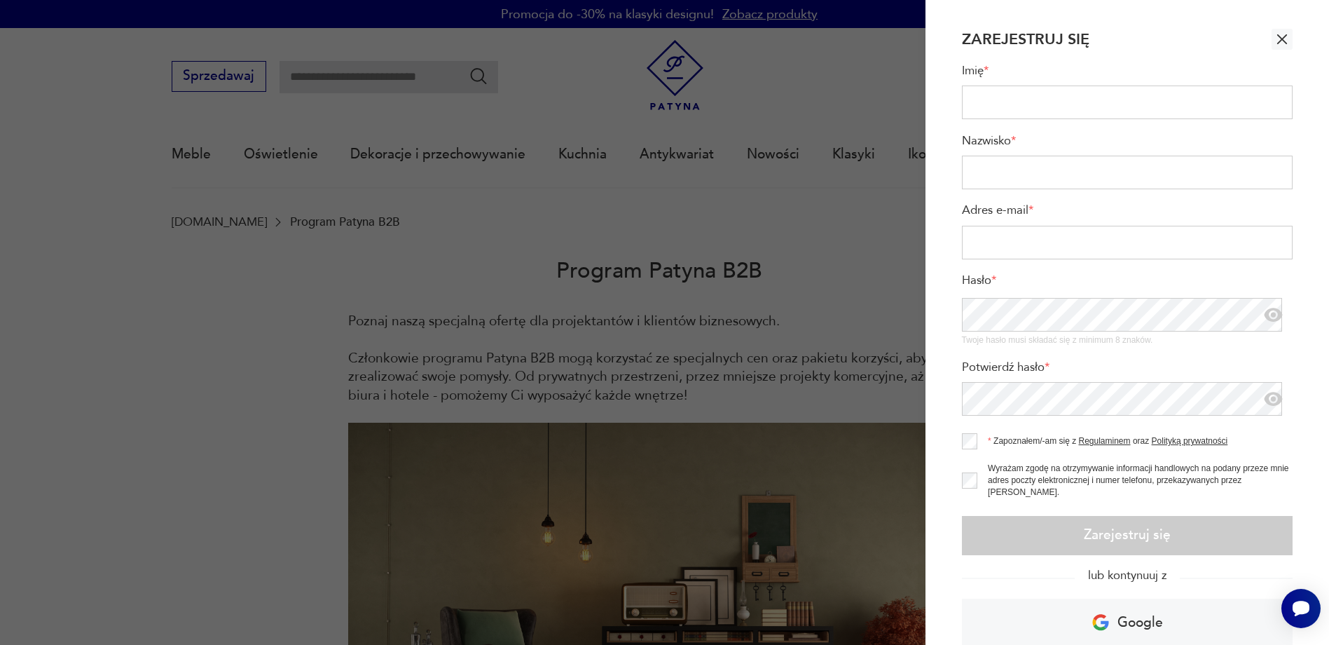
click at [1053, 99] on input "Imię *" at bounding box center [1127, 102] width 331 height 34
type input "********"
type input "**********"
click at [1074, 247] on input "Adres e-mail *" at bounding box center [1127, 243] width 331 height 34
type input "**********"
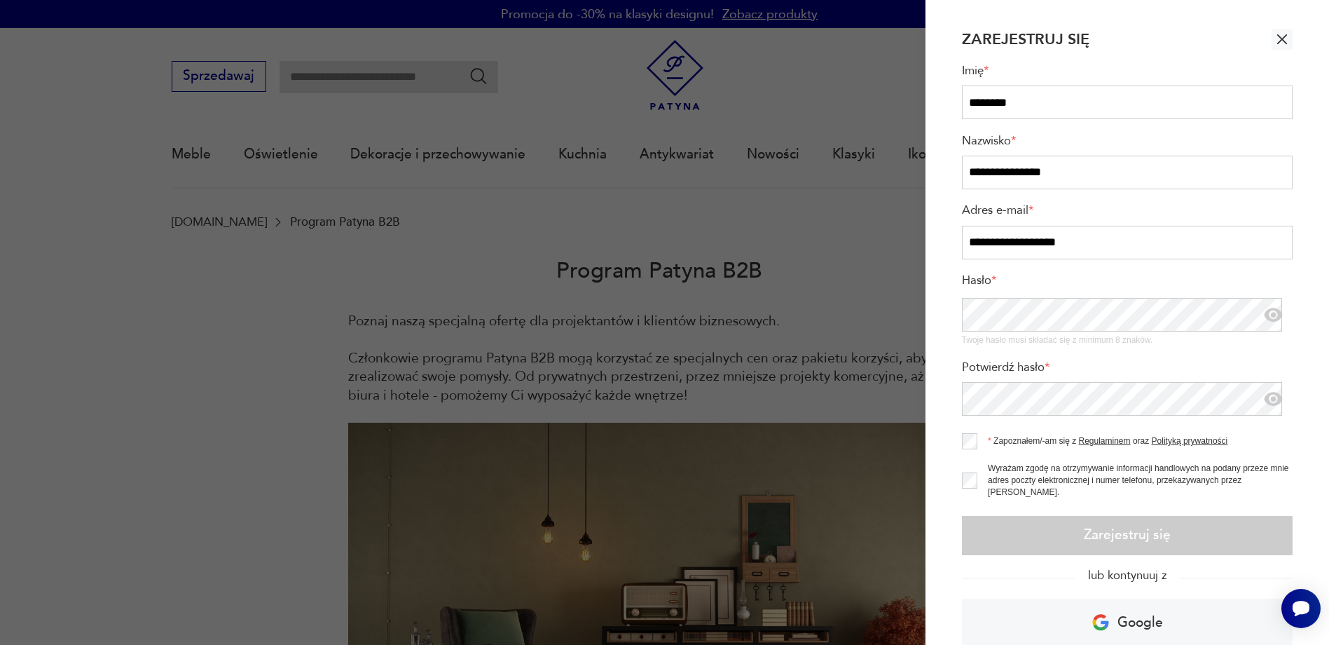
click at [1265, 311] on icon "button" at bounding box center [1274, 315] width 18 height 14
click at [1266, 311] on icon "button" at bounding box center [1275, 314] width 18 height 16
click at [1267, 394] on icon "button" at bounding box center [1274, 399] width 18 height 14
click at [1267, 394] on icon "button" at bounding box center [1275, 399] width 18 height 16
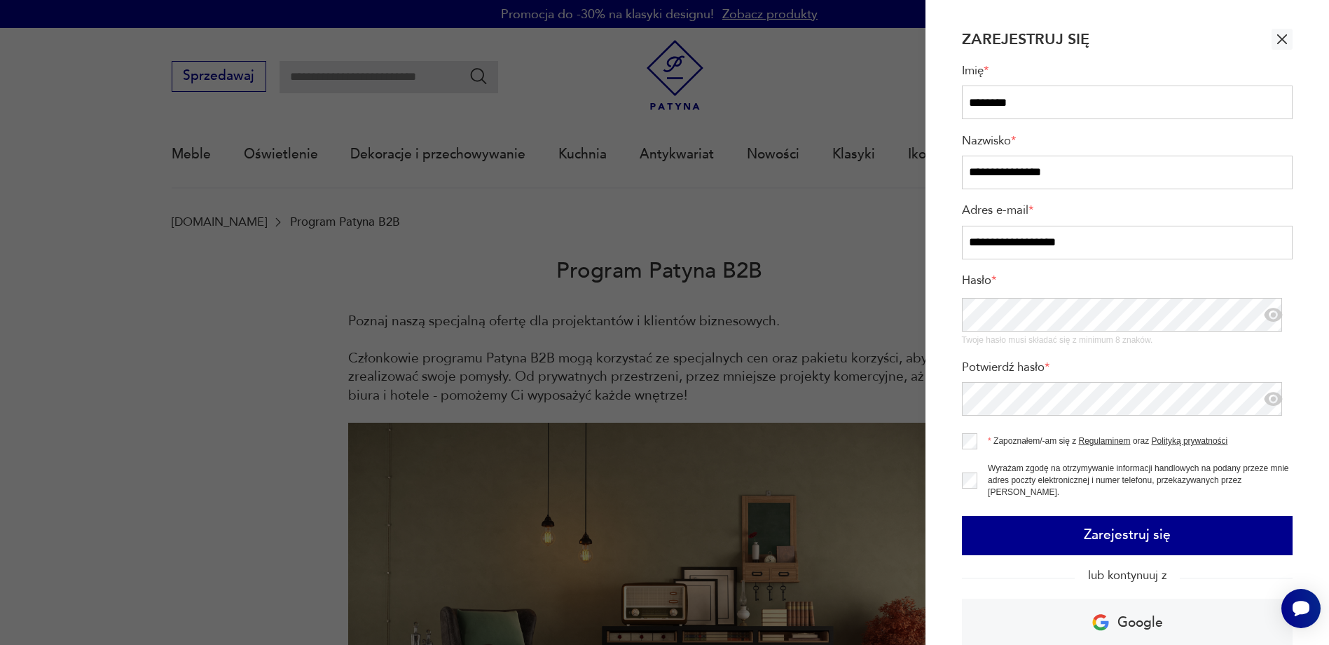
click at [1121, 530] on button "Zarejestruj się" at bounding box center [1127, 535] width 331 height 39
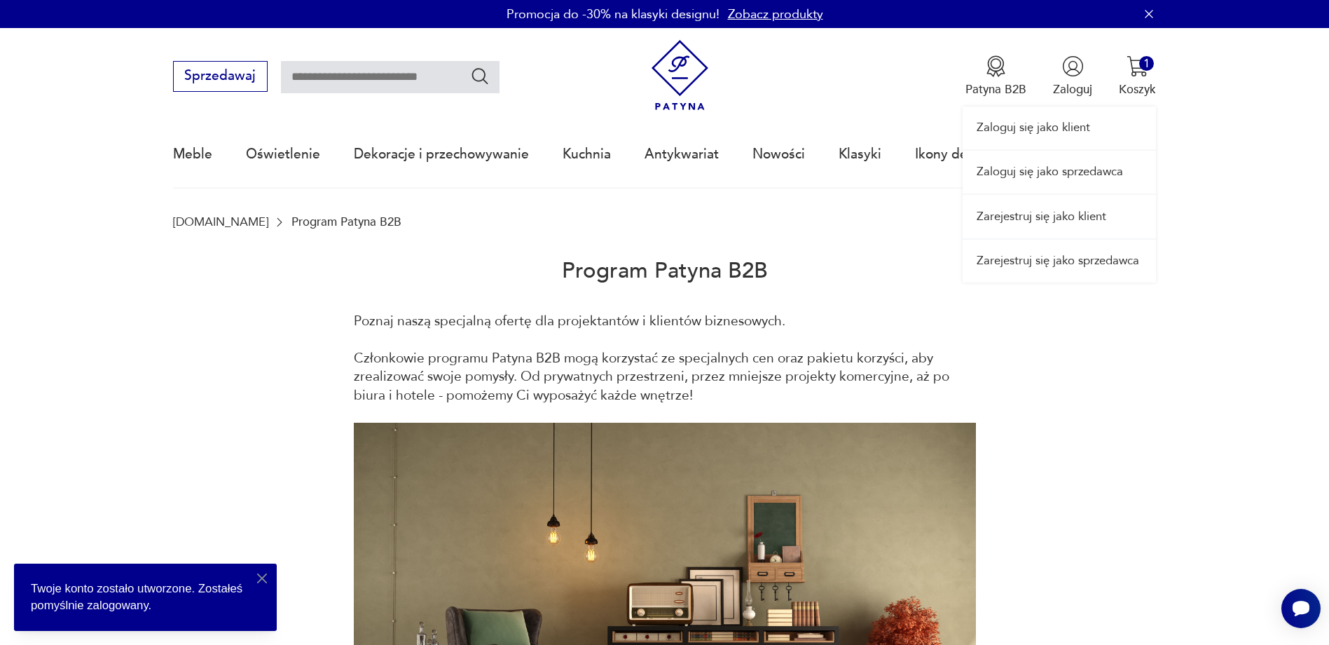
click at [1074, 64] on div "Zaloguj się jako klient Zaloguj się jako sprzedawca Zarejestruj się jako klient…" at bounding box center [1059, 155] width 193 height 254
click at [1043, 129] on link "Zaloguj się jako klient" at bounding box center [1059, 128] width 193 height 43
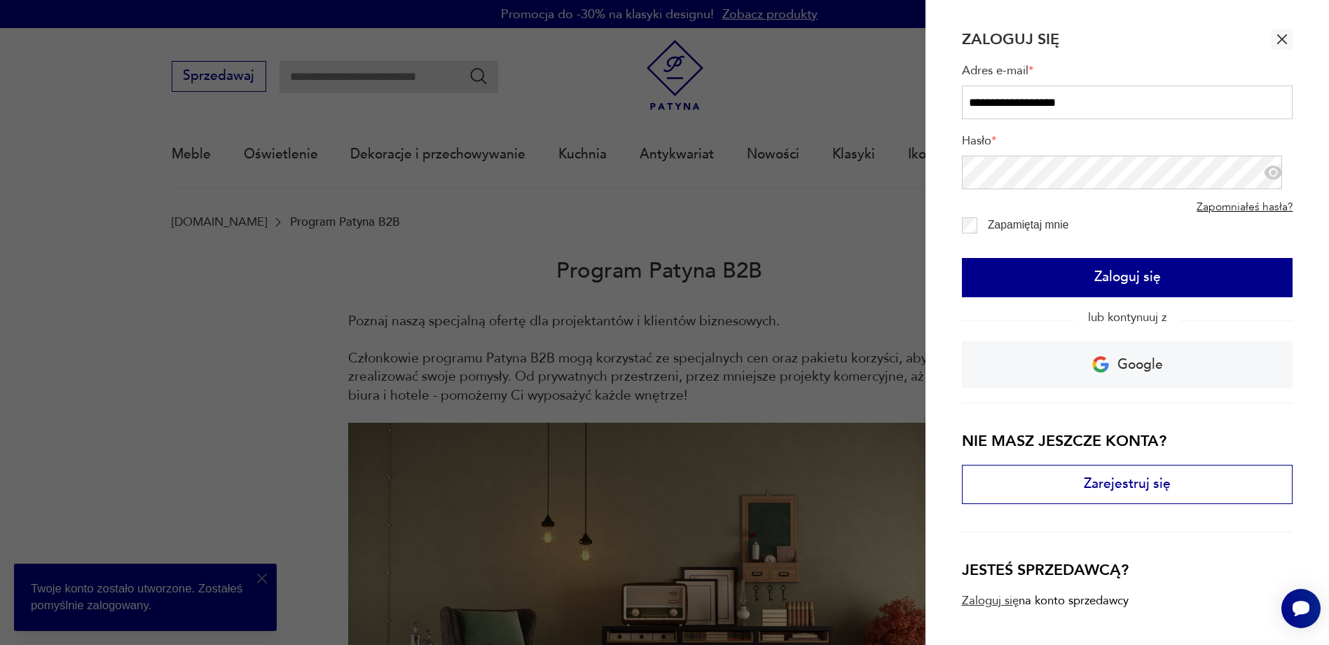
click at [1114, 284] on button "Zaloguj się" at bounding box center [1127, 277] width 331 height 39
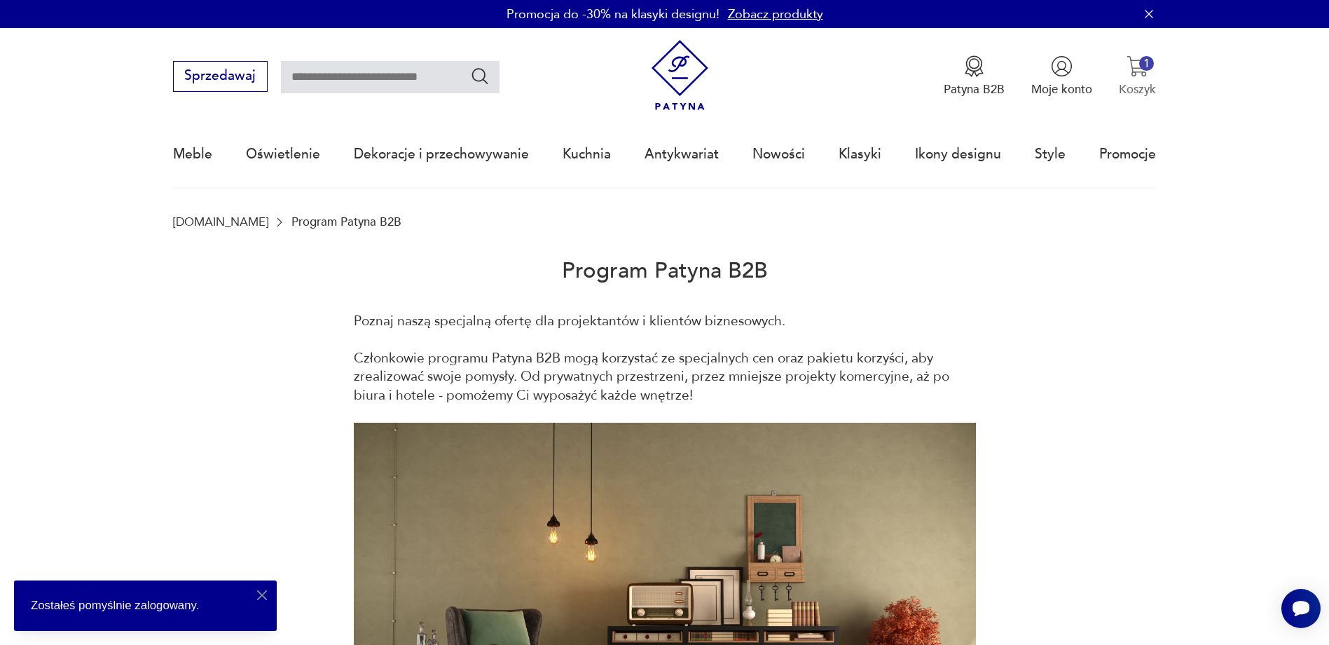
click at [1149, 74] on button "1 Koszyk" at bounding box center [1137, 76] width 37 height 42
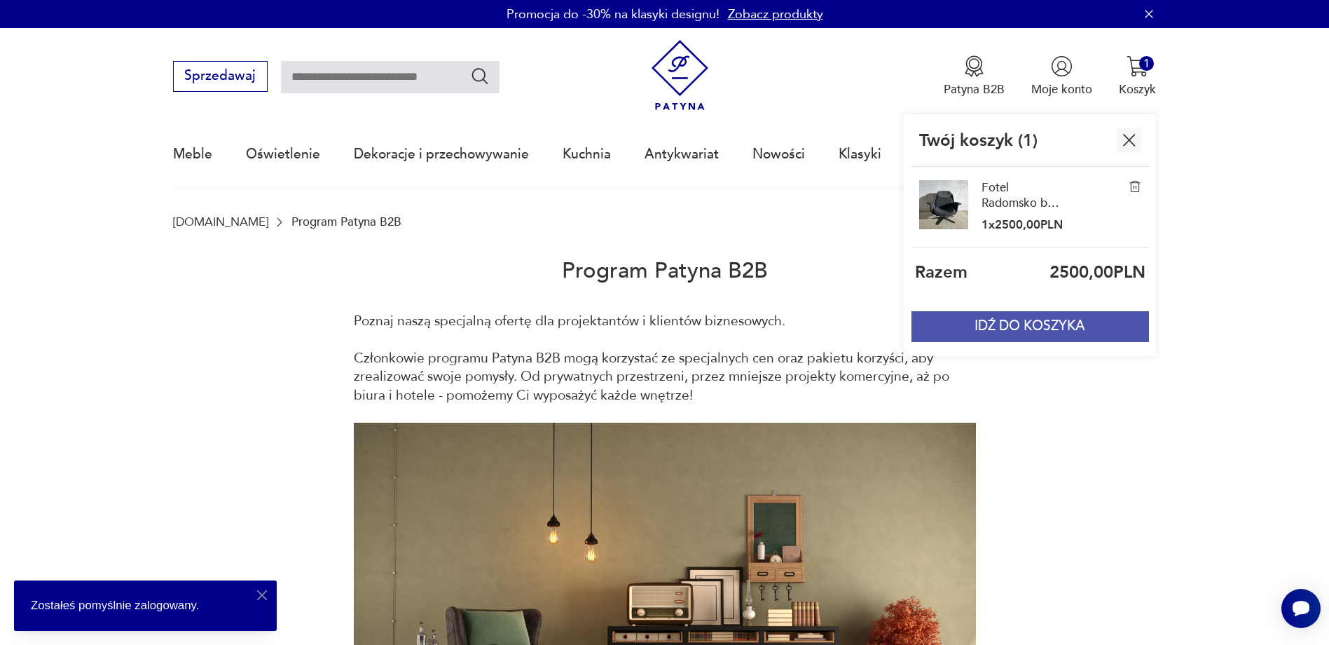
click at [1044, 321] on button "IDŹ DO KOSZYKA" at bounding box center [1030, 326] width 237 height 31
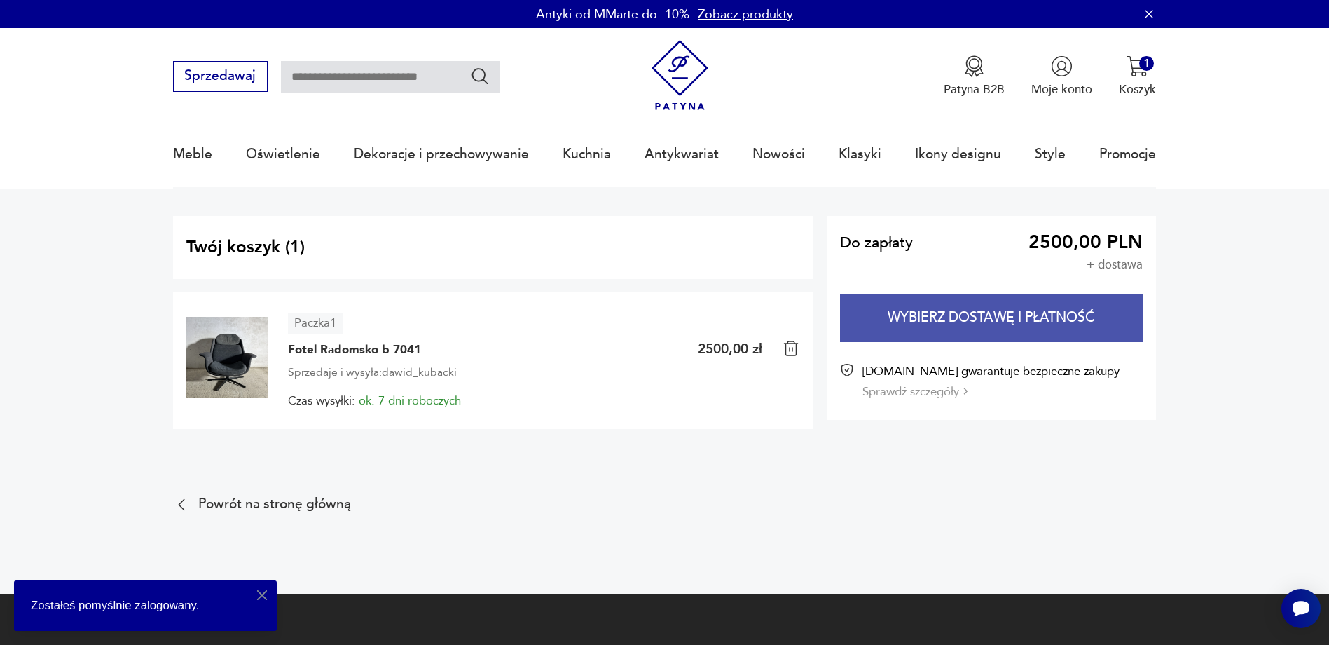
click at [945, 316] on button "Wybierz dostawę i płatność" at bounding box center [991, 318] width 303 height 48
